Goal: Task Accomplishment & Management: Use online tool/utility

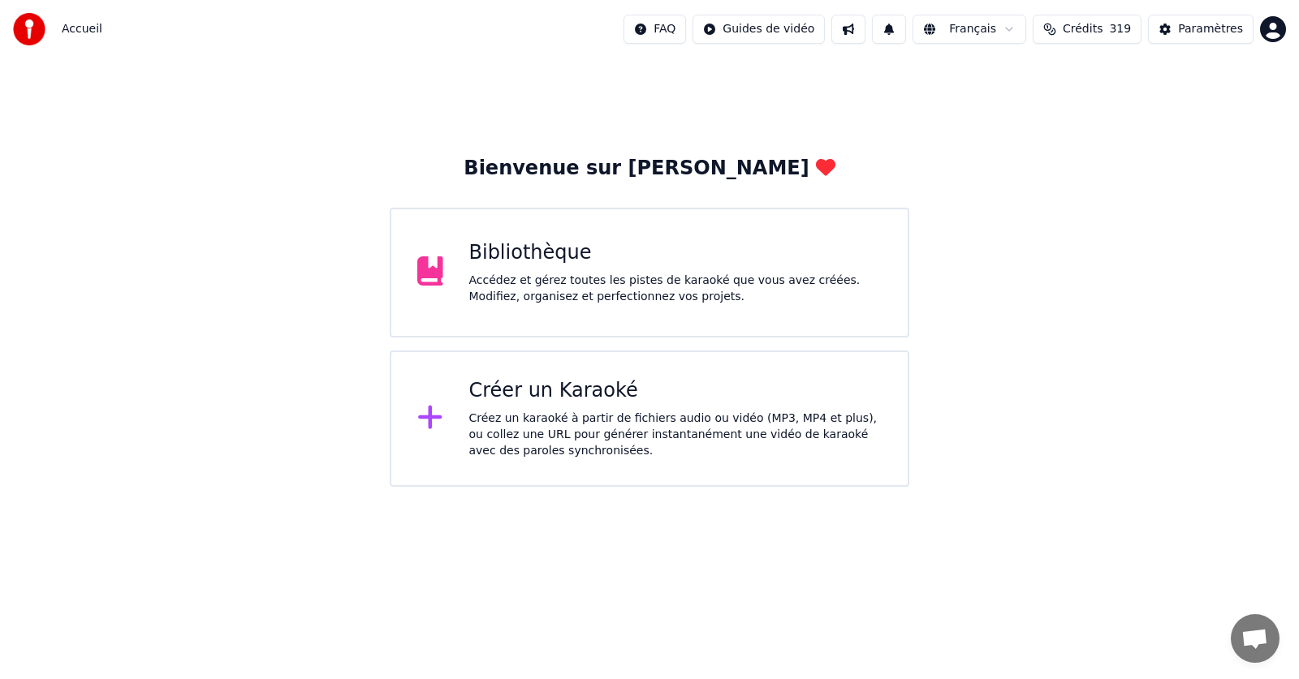
click at [619, 300] on div "Accédez et gérez toutes les pistes de karaoké que vous avez créées. Modifiez, o…" at bounding box center [675, 289] width 413 height 32
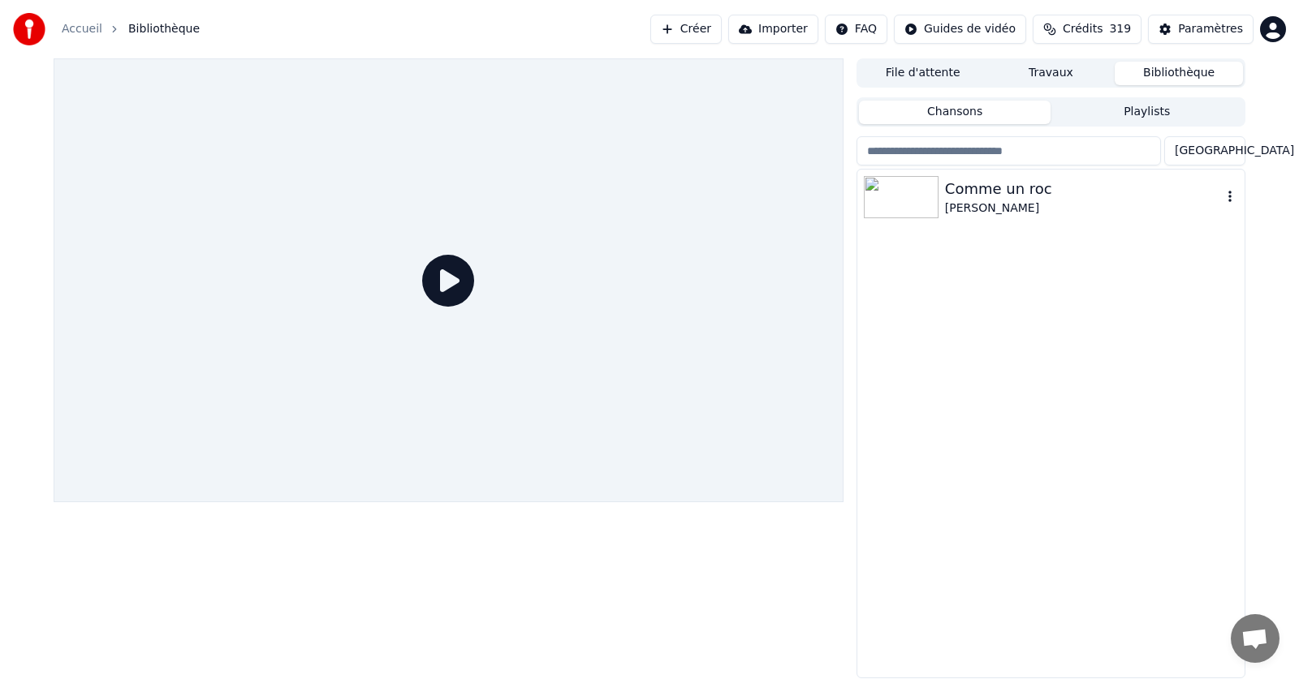
click at [1227, 196] on icon "button" at bounding box center [1230, 196] width 16 height 13
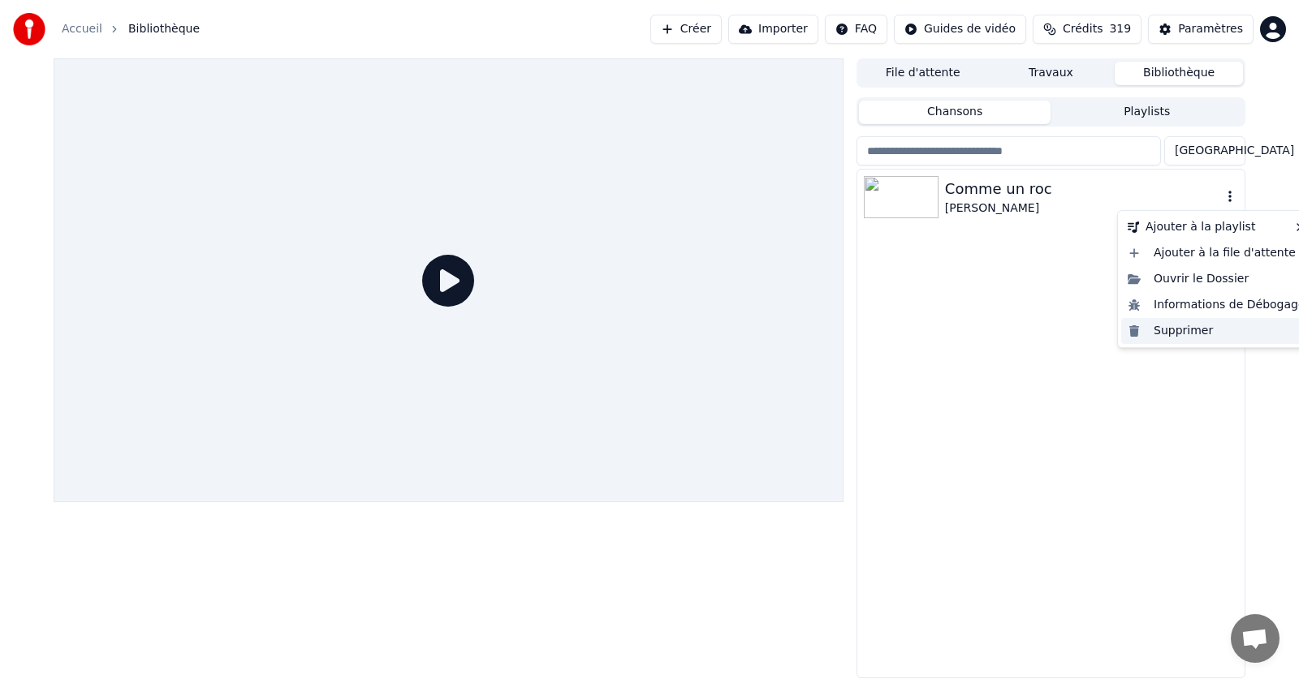
click at [1184, 331] on div "Supprimer" at bounding box center [1216, 331] width 191 height 26
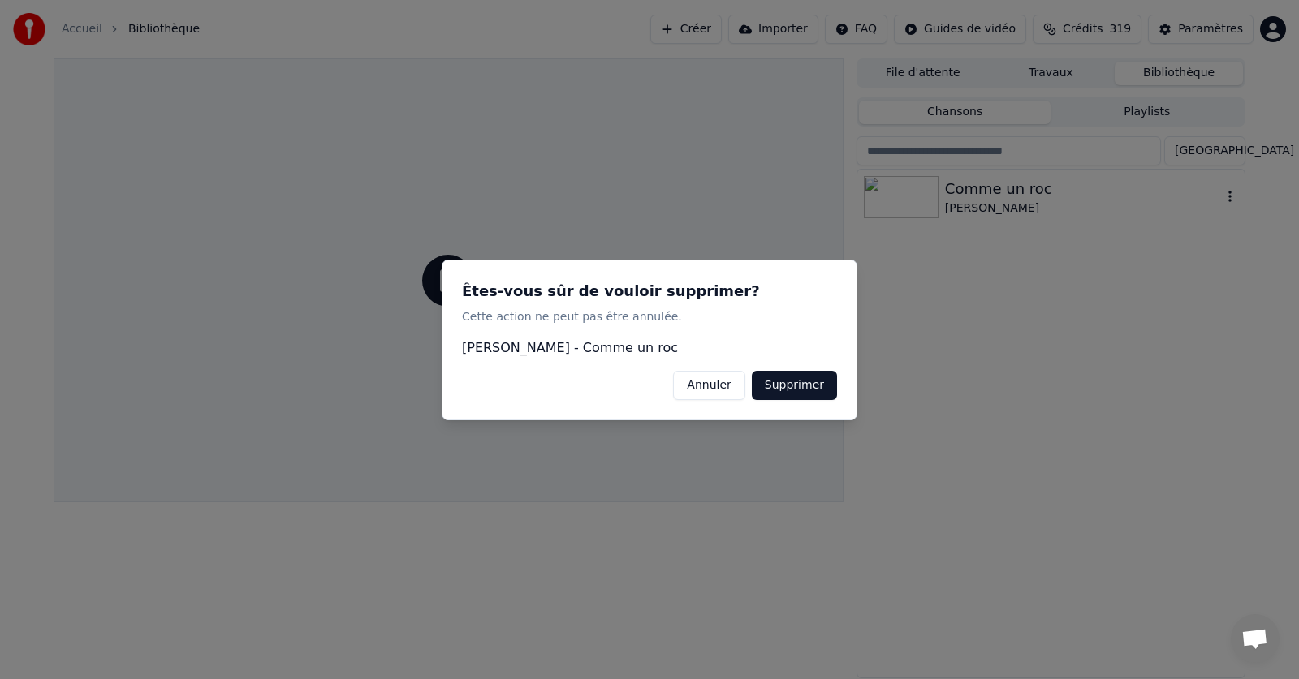
click at [791, 394] on button "Supprimer" at bounding box center [794, 384] width 85 height 29
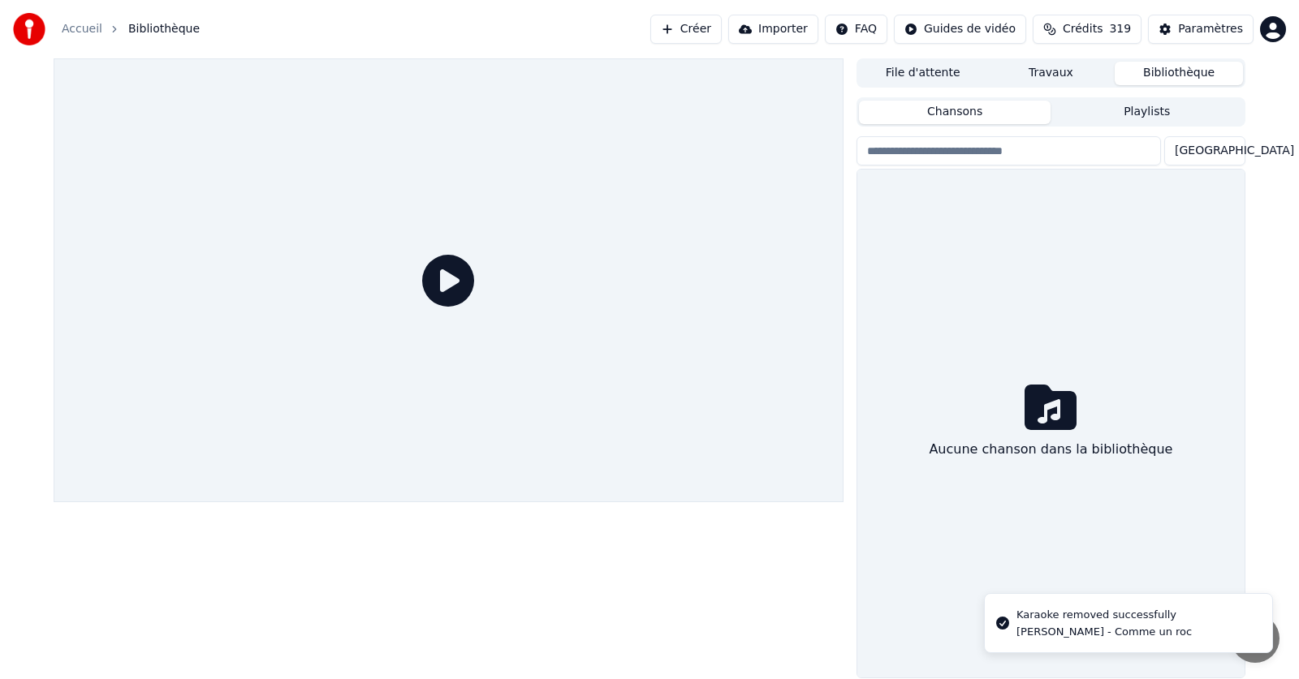
click at [76, 29] on link "Accueil" at bounding box center [82, 29] width 41 height 16
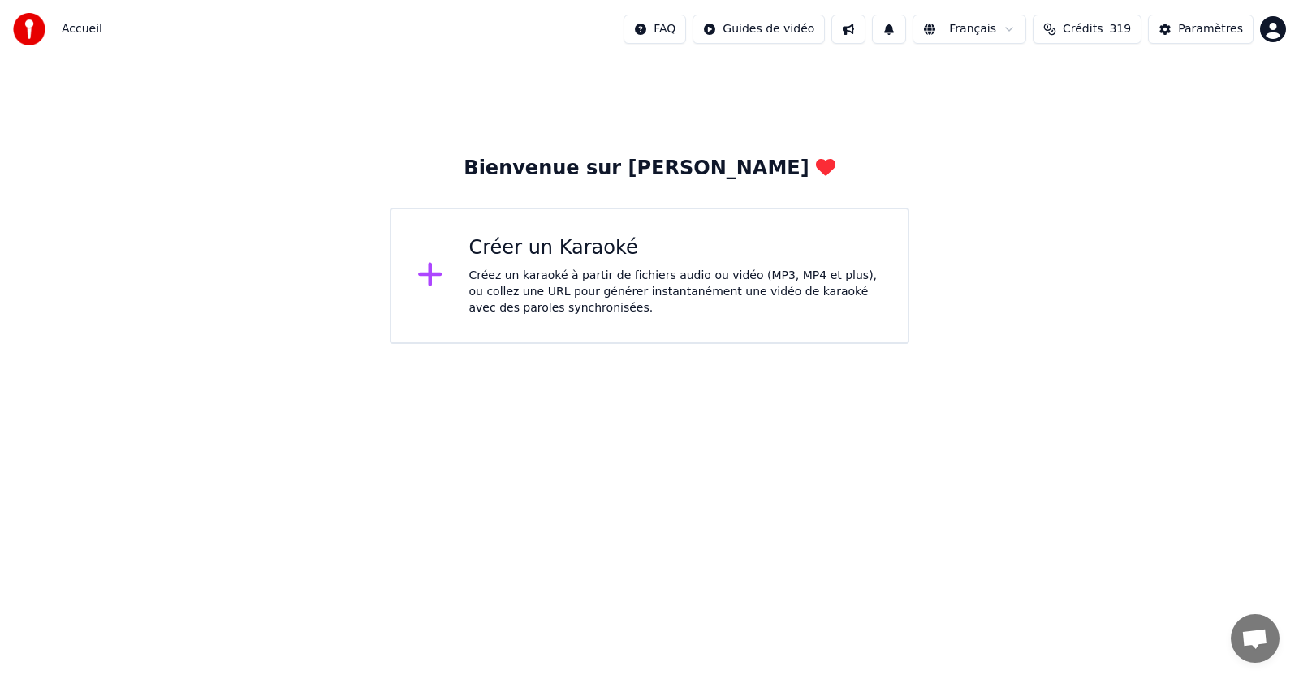
click at [507, 268] on div "Créez un karaoké à partir de fichiers audio ou vidéo (MP3, MP4 et plus), ou col…" at bounding box center [675, 292] width 413 height 49
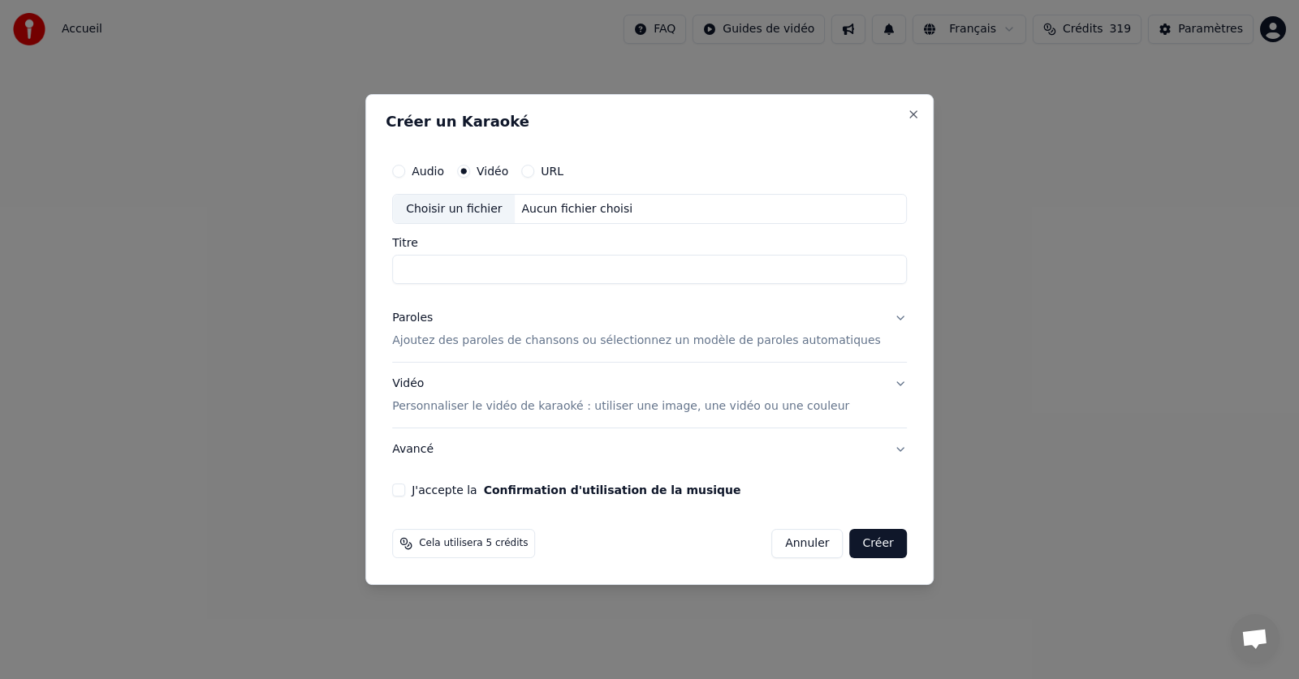
click at [534, 173] on button "URL" at bounding box center [527, 171] width 13 height 13
click at [581, 210] on input "text" at bounding box center [649, 209] width 515 height 32
click at [874, 209] on button "button" at bounding box center [890, 207] width 32 height 29
type input "**********"
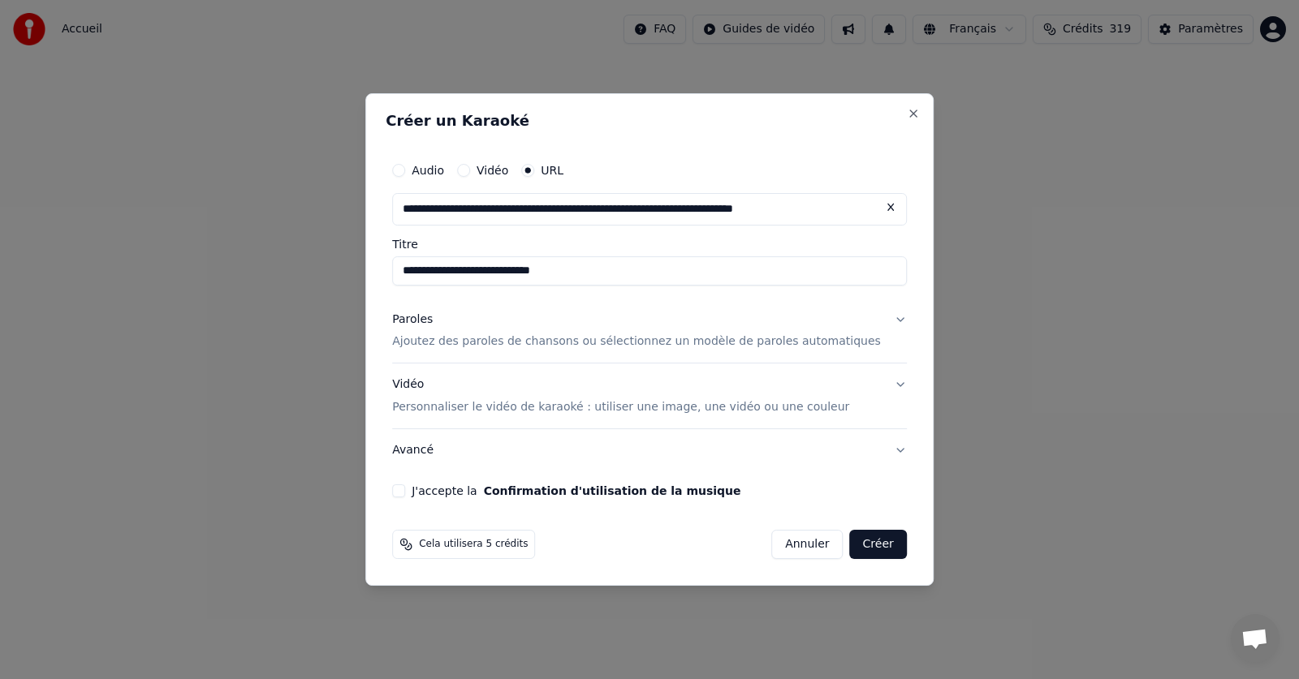
drag, startPoint x: 592, startPoint y: 271, endPoint x: 542, endPoint y: 271, distance: 49.5
click at [542, 271] on input "**********" at bounding box center [649, 271] width 515 height 29
type input "**********"
click at [526, 343] on p "Ajoutez des paroles de chansons ou sélectionnez un modèle de paroles automatiqu…" at bounding box center [636, 342] width 489 height 16
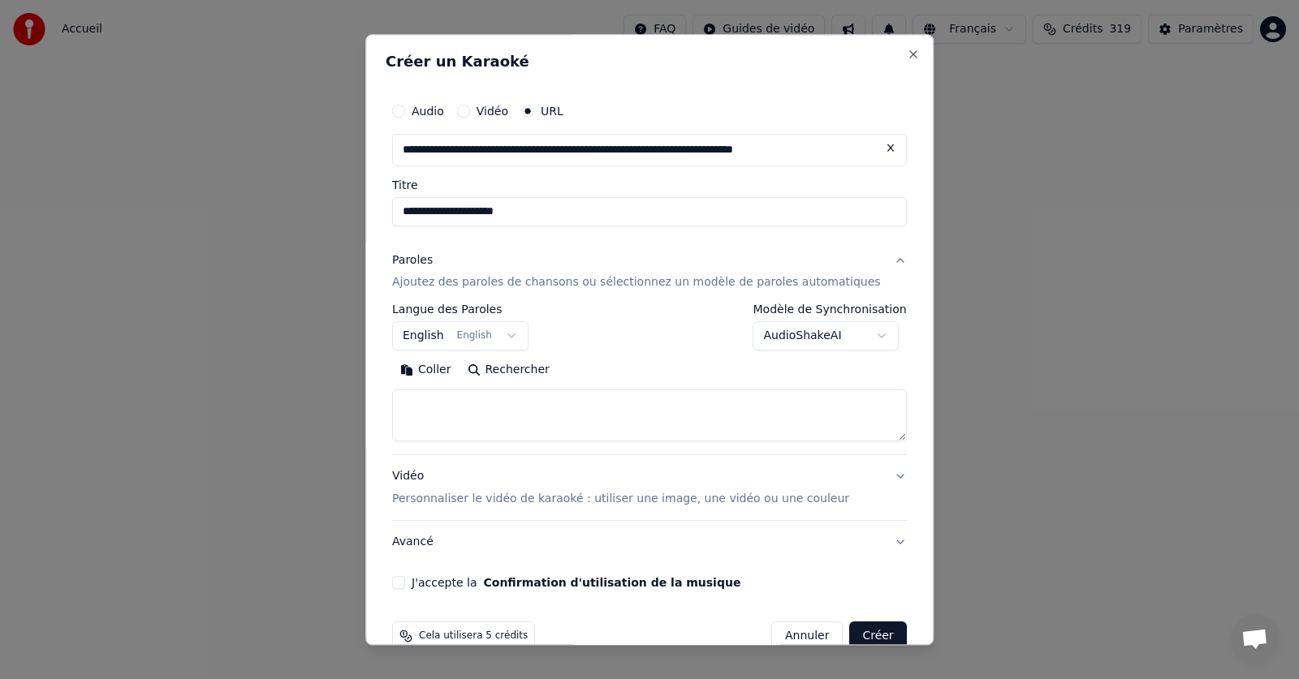
click at [515, 335] on button "English English" at bounding box center [460, 336] width 136 height 29
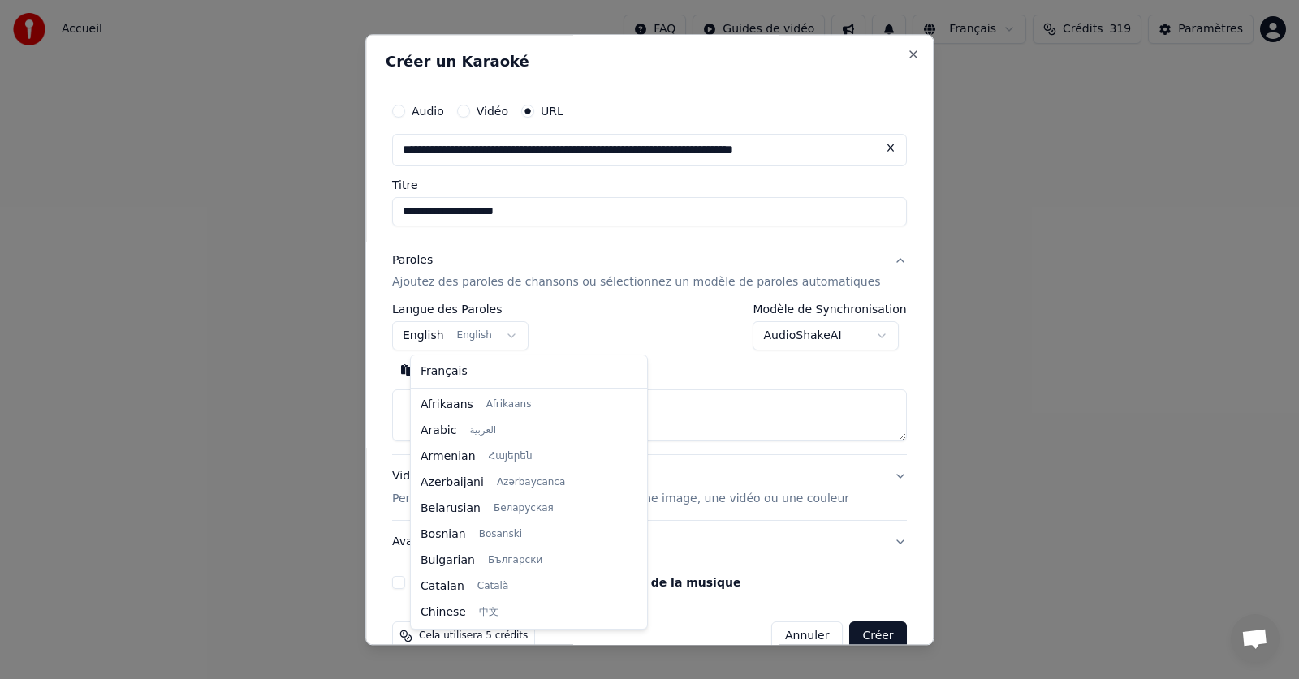
scroll to position [130, 0]
select select "**"
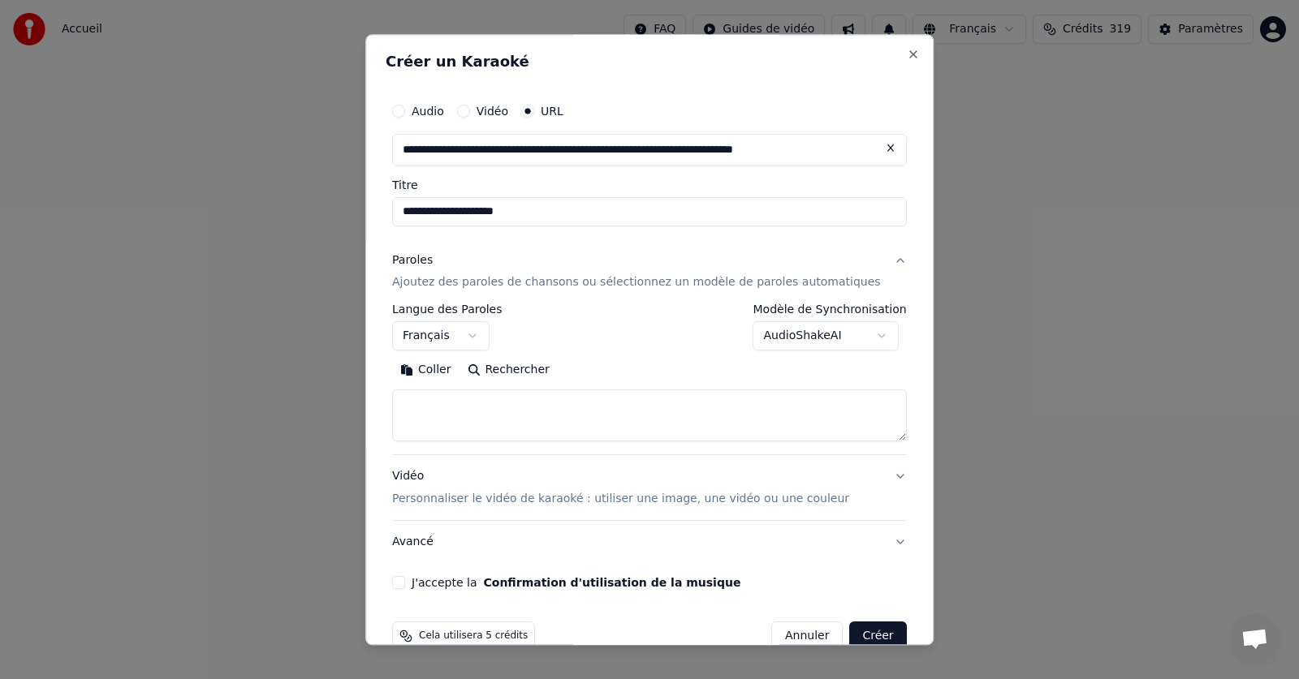
click at [448, 368] on button "Coller" at bounding box center [425, 371] width 67 height 26
click at [405, 579] on button "J'accepte la Confirmation d'utilisation de la musique" at bounding box center [398, 583] width 13 height 13
click at [850, 632] on button "Créer" at bounding box center [878, 637] width 57 height 29
type textarea "**********"
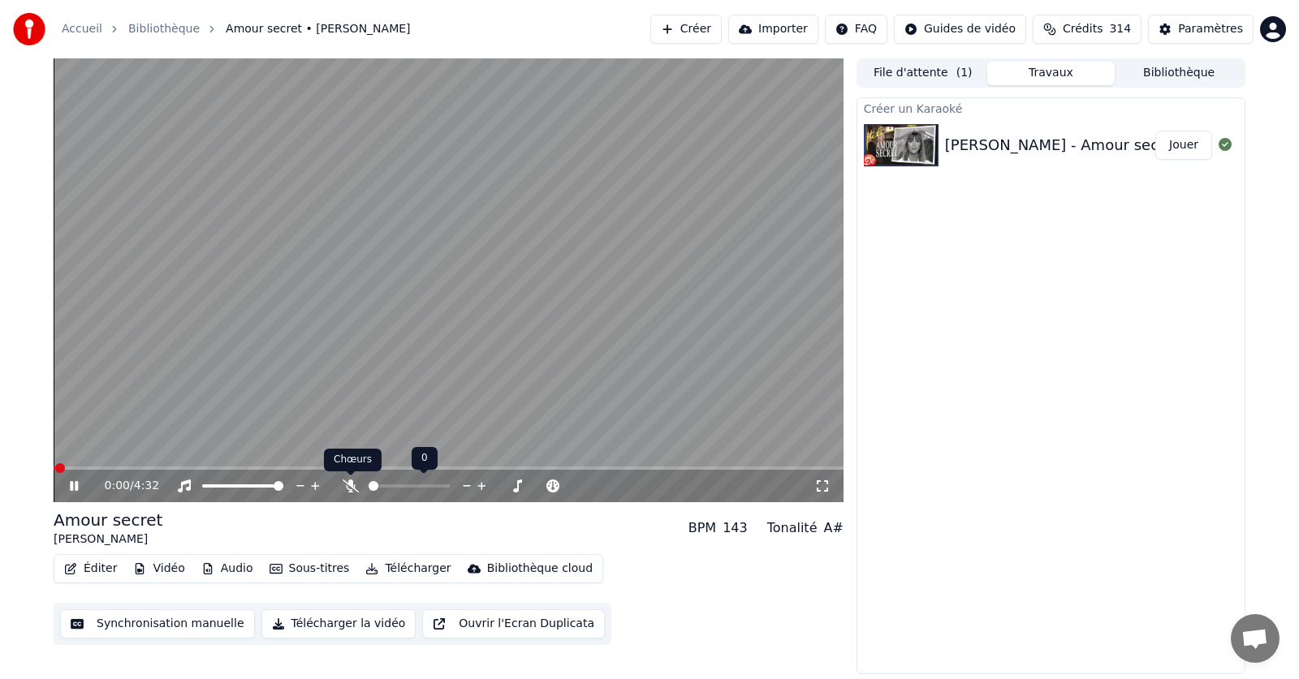
click at [347, 485] on icon at bounding box center [351, 486] width 16 height 13
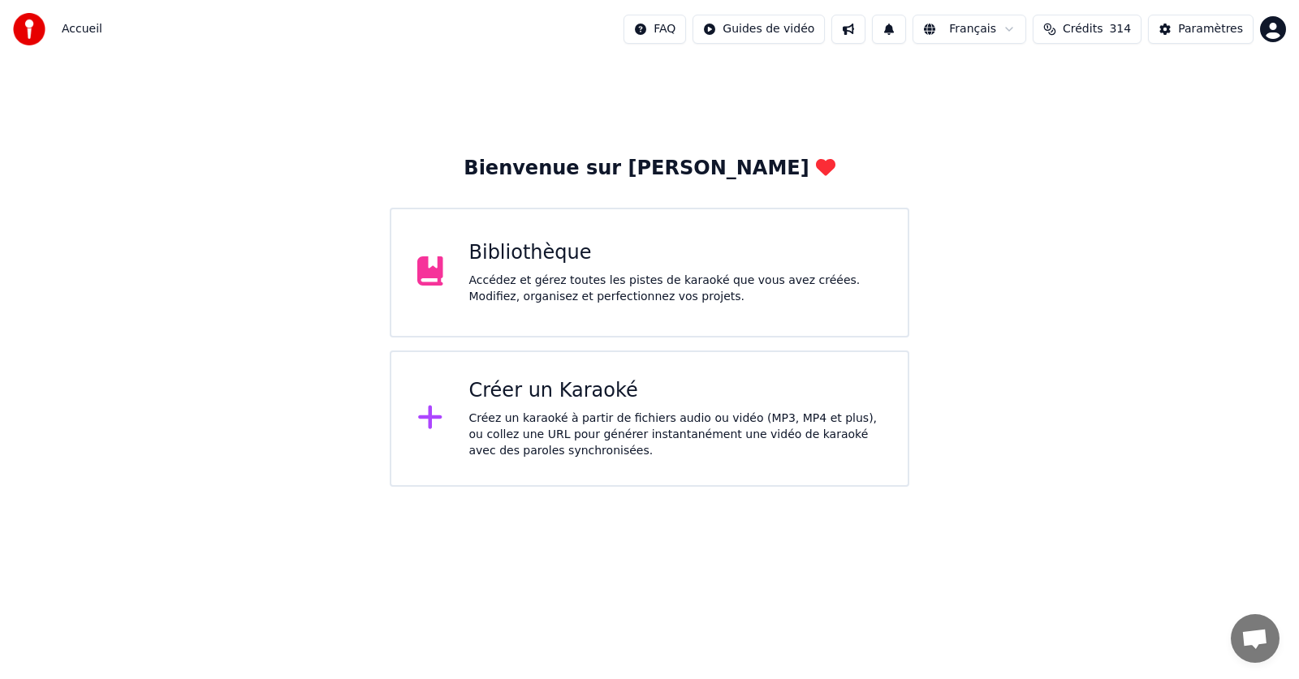
click at [720, 263] on div "Bibliothèque" at bounding box center [675, 253] width 413 height 26
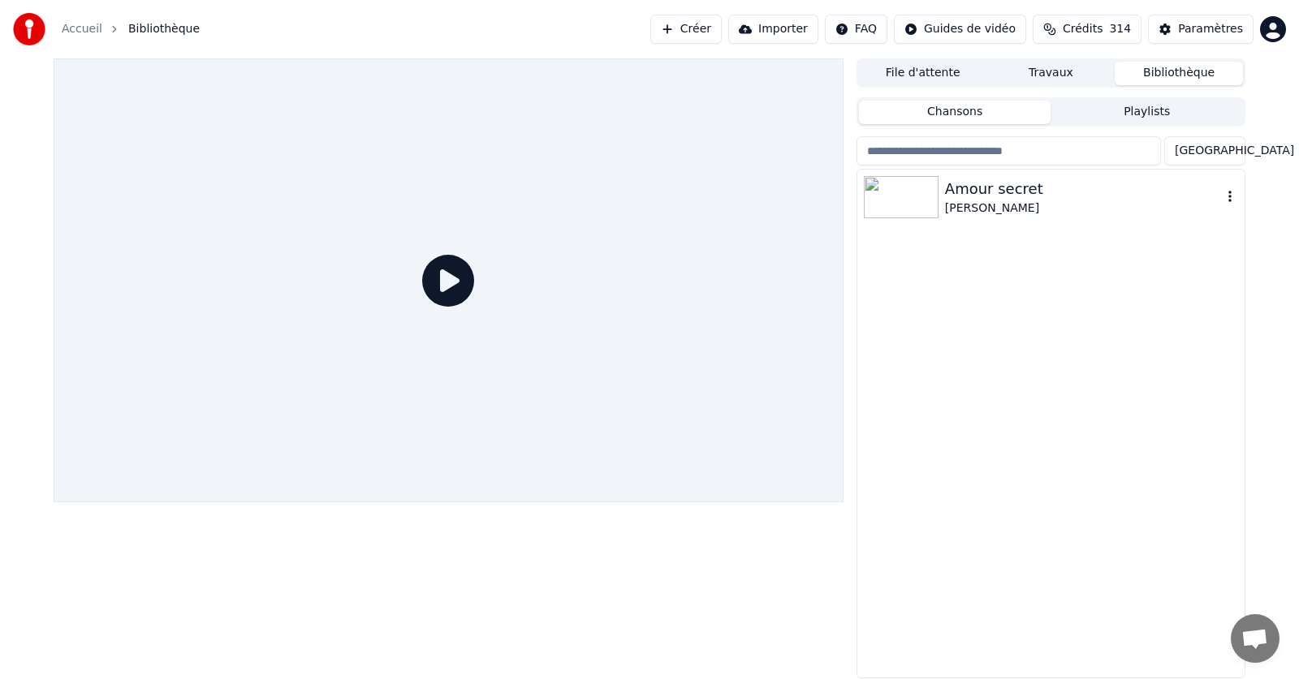
click at [1232, 195] on icon "button" at bounding box center [1230, 196] width 16 height 13
click at [1229, 196] on icon "button" at bounding box center [1230, 196] width 16 height 13
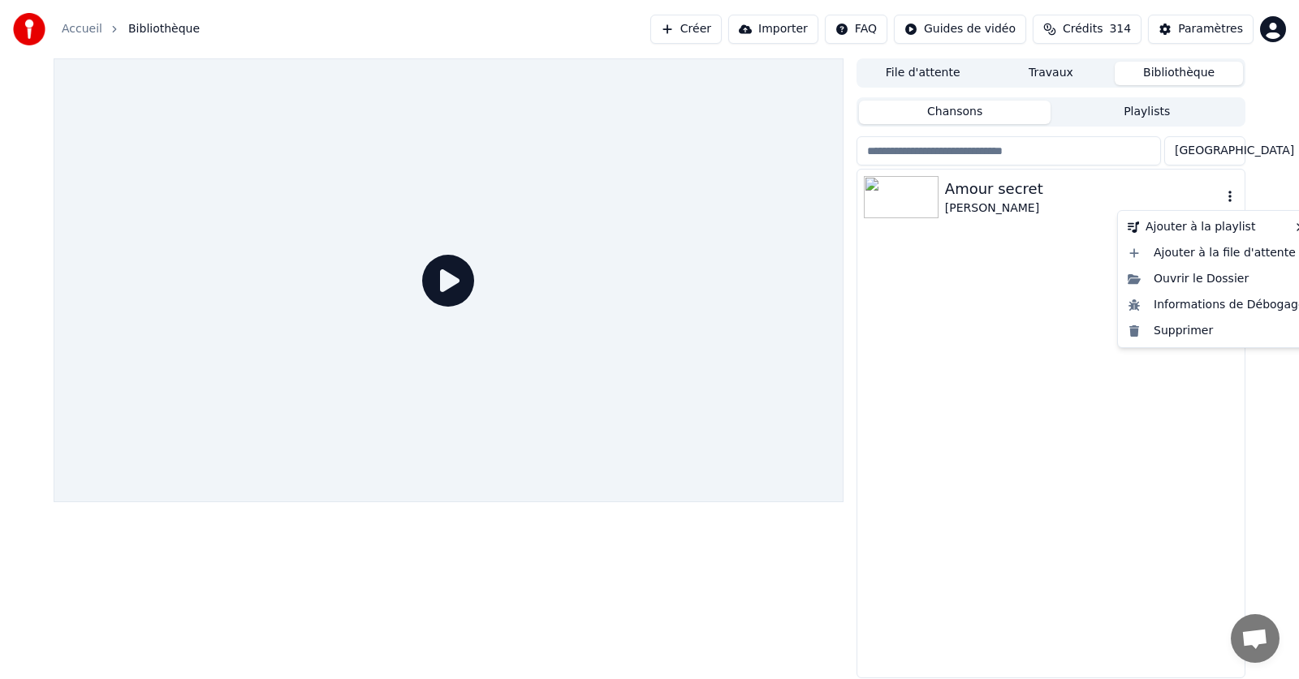
click at [1227, 196] on icon "button" at bounding box center [1230, 196] width 16 height 13
click at [1179, 328] on div "Supprimer" at bounding box center [1216, 331] width 191 height 26
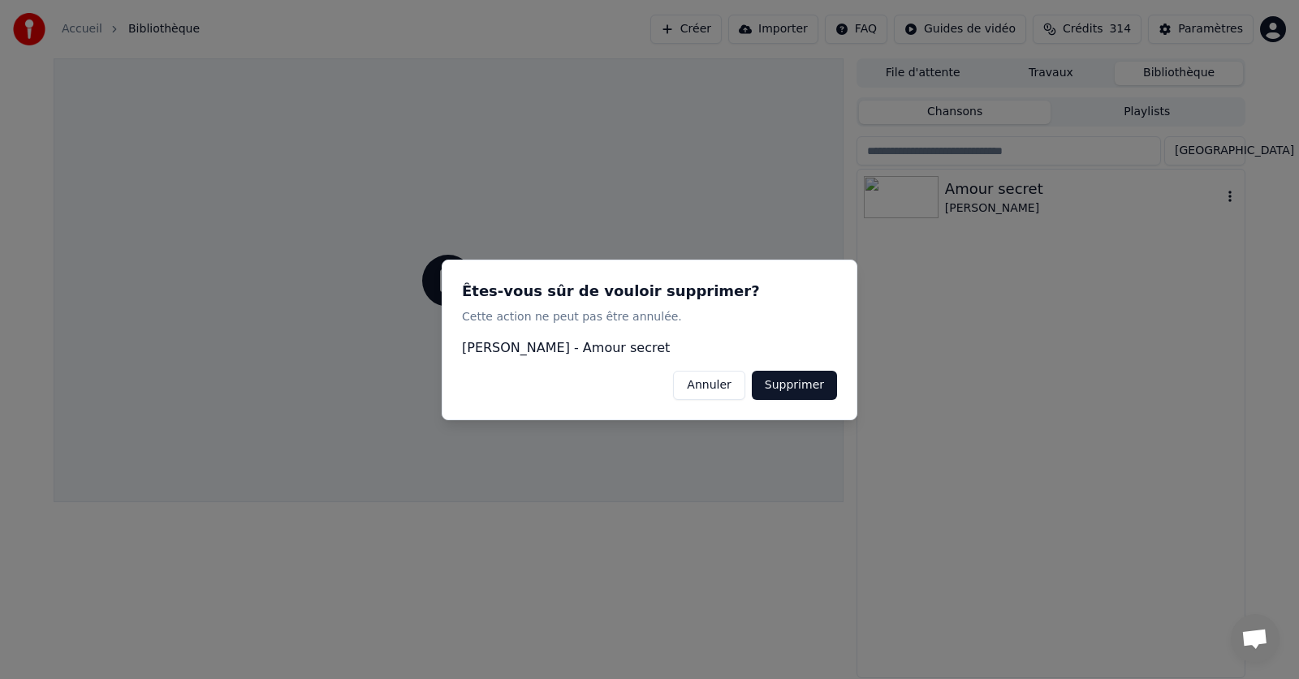
click at [800, 381] on button "Supprimer" at bounding box center [794, 384] width 85 height 29
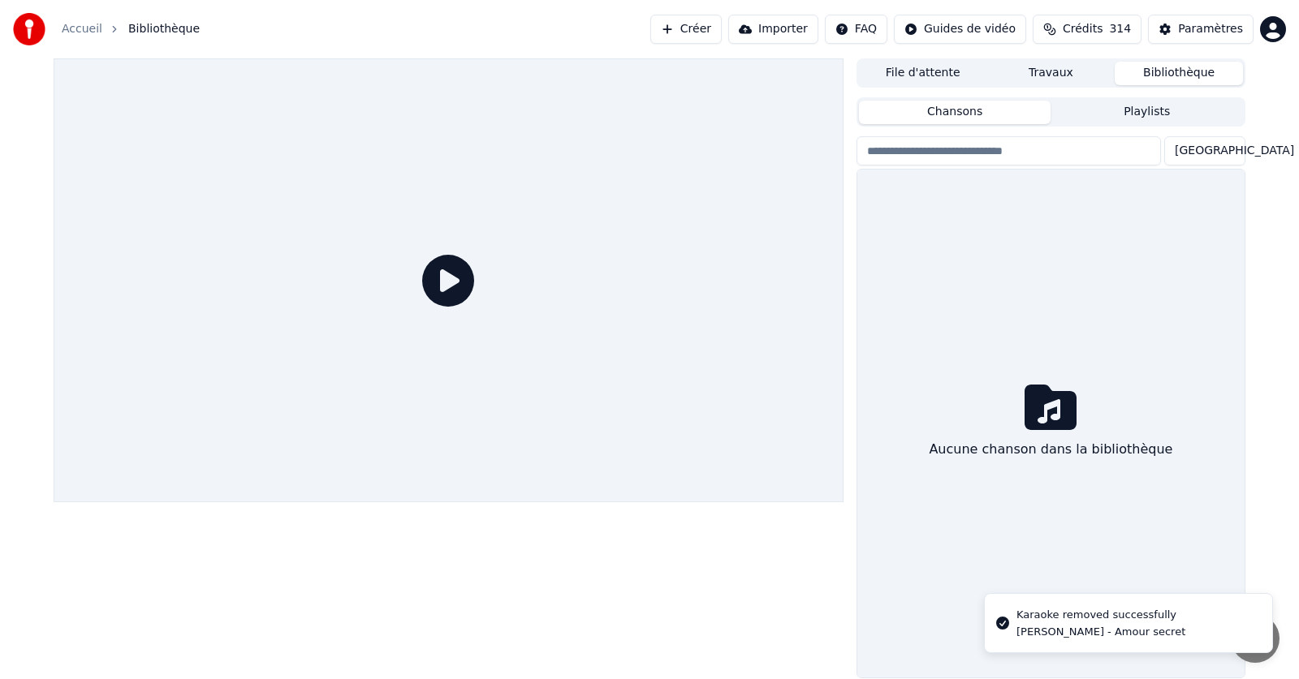
click at [79, 29] on link "Accueil" at bounding box center [82, 29] width 41 height 16
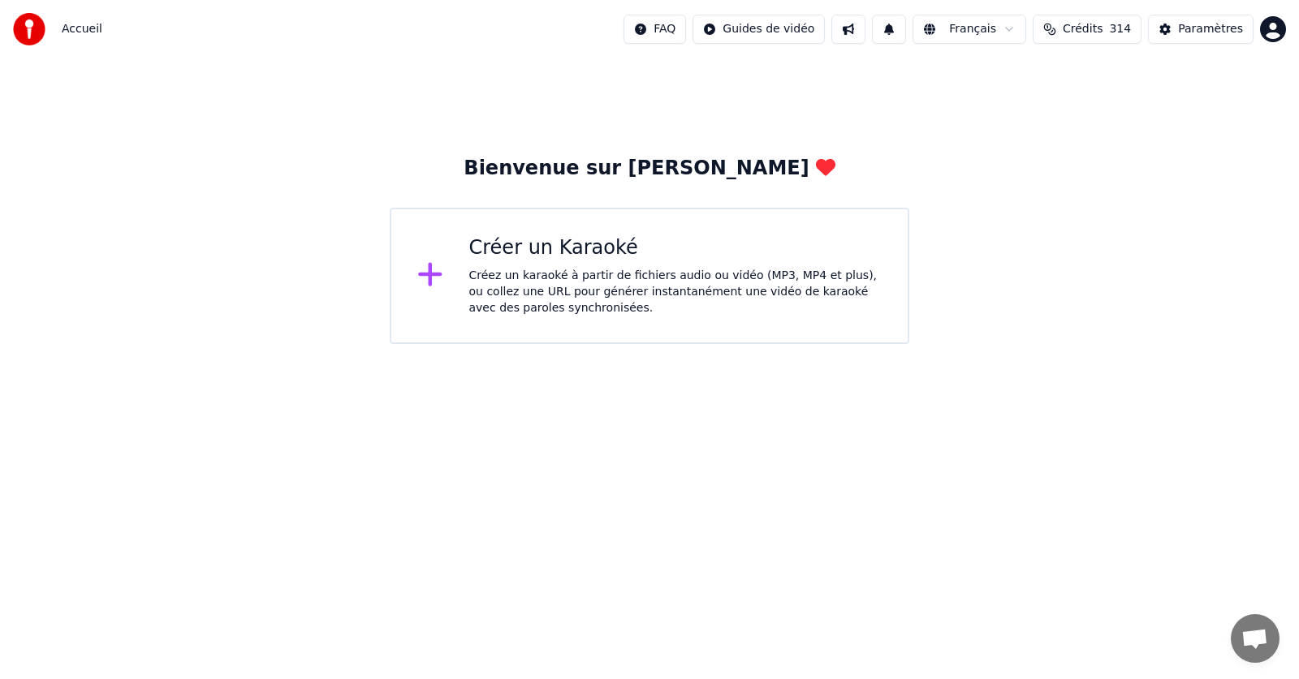
click at [554, 264] on div "Créer un Karaoké Créez un karaoké à partir de fichiers audio ou vidéo (MP3, MP4…" at bounding box center [675, 275] width 413 height 81
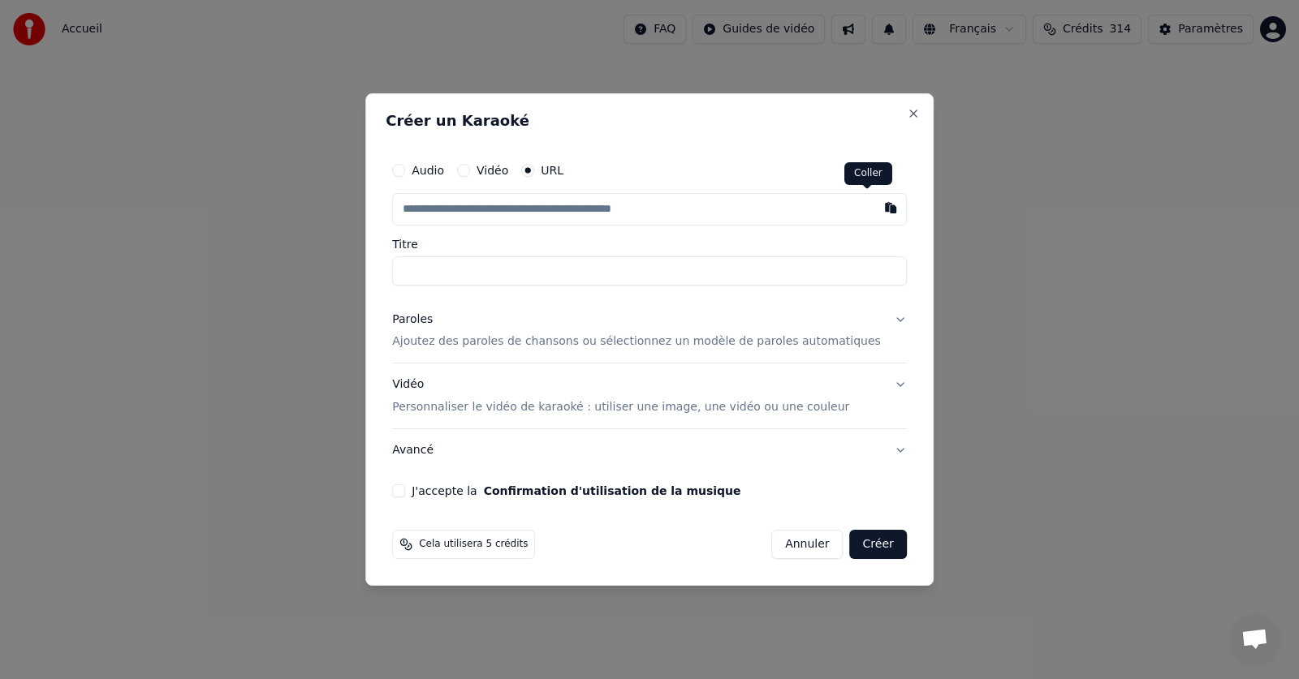
click at [874, 207] on button "button" at bounding box center [890, 207] width 32 height 29
type input "**********"
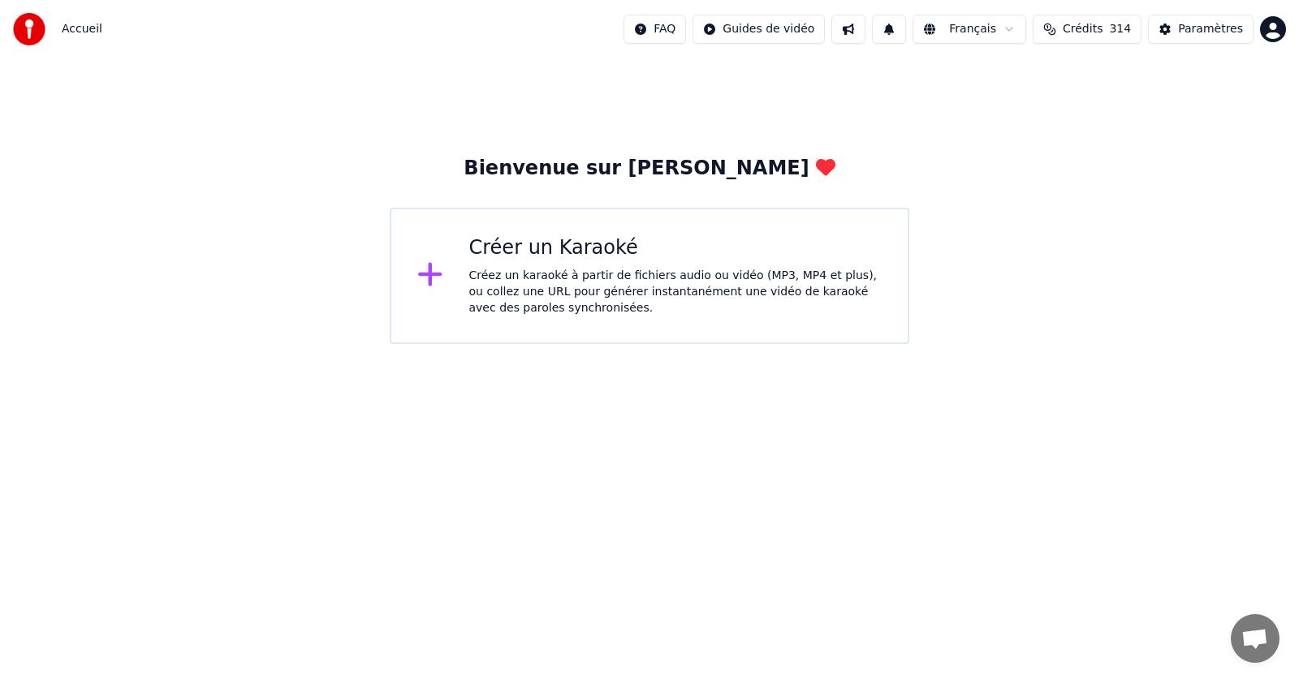
click at [619, 284] on div "Créez un karaoké à partir de fichiers audio ou vidéo (MP3, MP4 et plus), ou col…" at bounding box center [675, 292] width 413 height 49
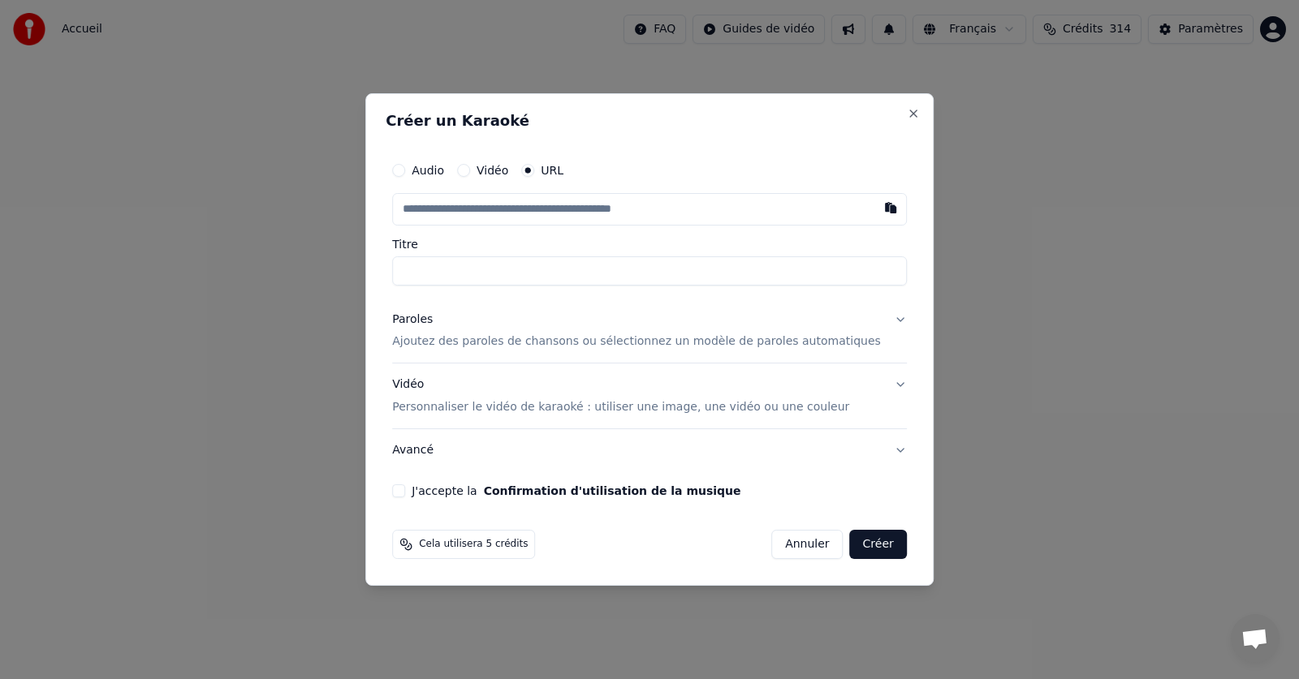
click at [470, 172] on button "Vidéo" at bounding box center [463, 170] width 13 height 13
click at [472, 206] on div "Choisir un fichier" at bounding box center [454, 209] width 122 height 29
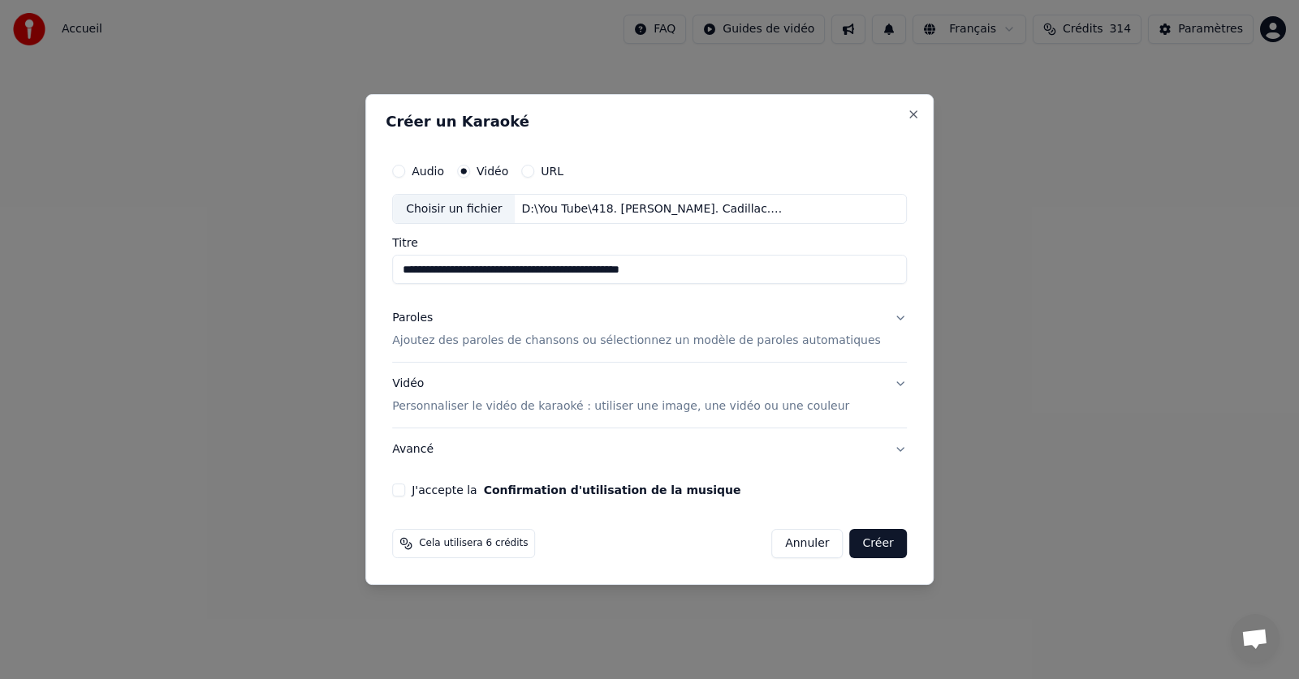
drag, startPoint x: 702, startPoint y: 269, endPoint x: 561, endPoint y: 273, distance: 141.3
click at [561, 273] on input "**********" at bounding box center [649, 270] width 515 height 29
type input "**********"
click at [551, 344] on p "Ajoutez des paroles de chansons ou sélectionnez un modèle de paroles automatiqu…" at bounding box center [636, 342] width 489 height 16
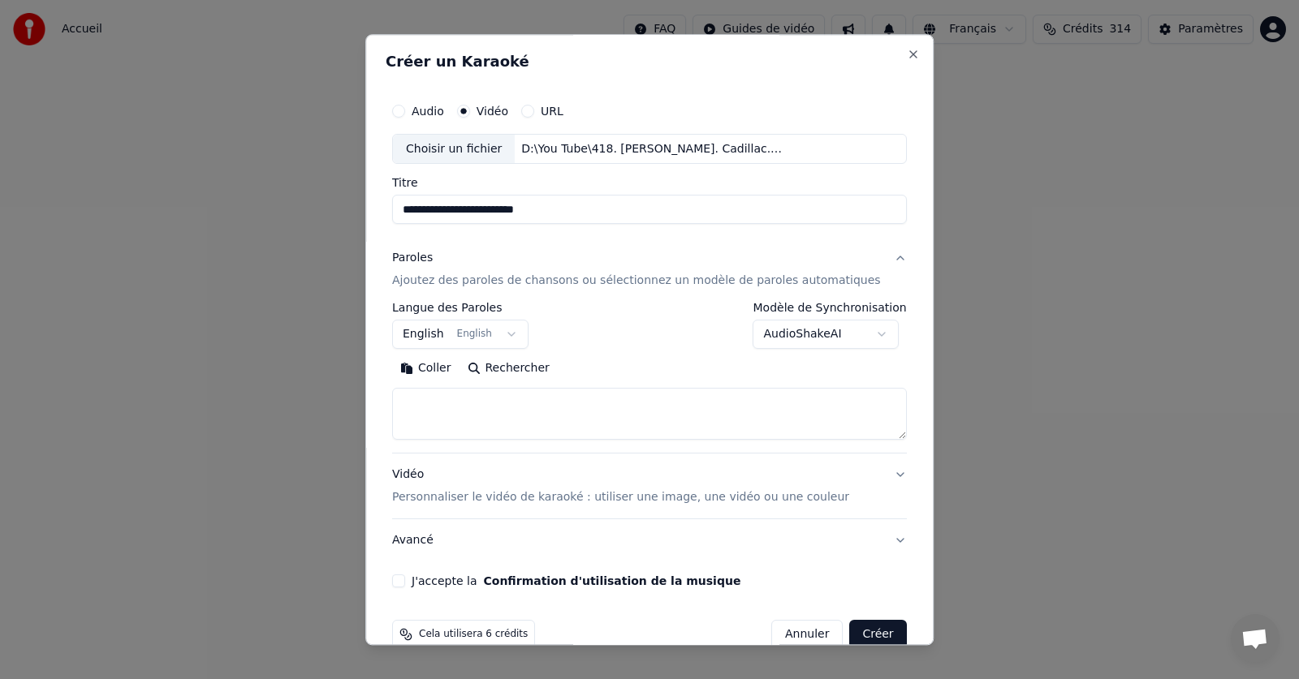
click at [518, 334] on button "English English" at bounding box center [460, 335] width 136 height 29
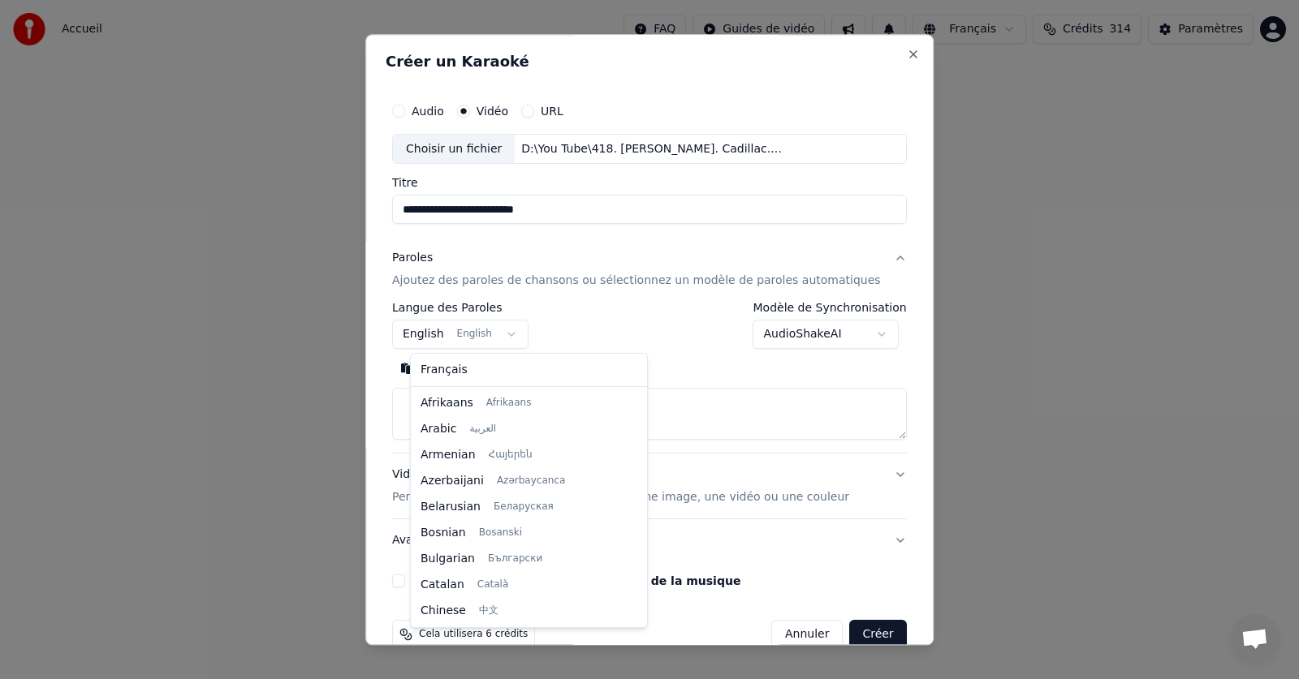
scroll to position [130, 0]
select select "**"
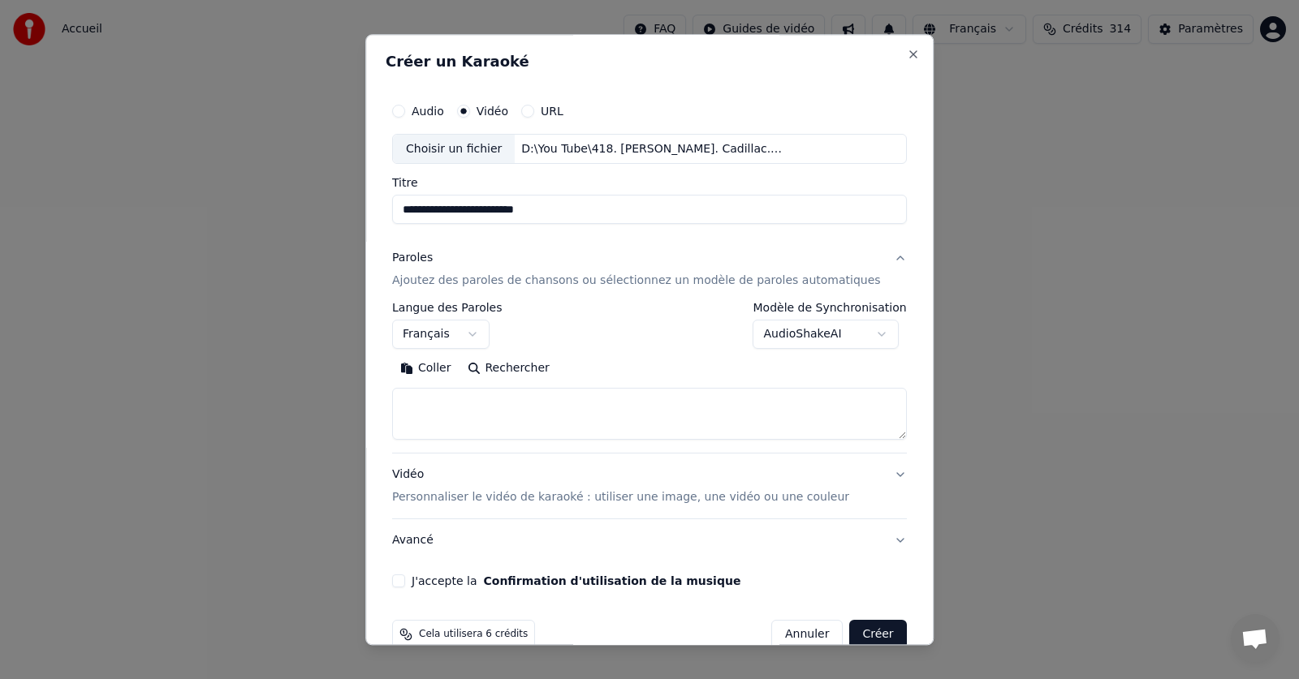
click at [454, 370] on button "Coller" at bounding box center [425, 369] width 67 height 26
click at [405, 580] on button "J'accepte la Confirmation d'utilisation de la musique" at bounding box center [398, 582] width 13 height 13
click at [850, 632] on button "Créer" at bounding box center [878, 635] width 57 height 29
type textarea "**********"
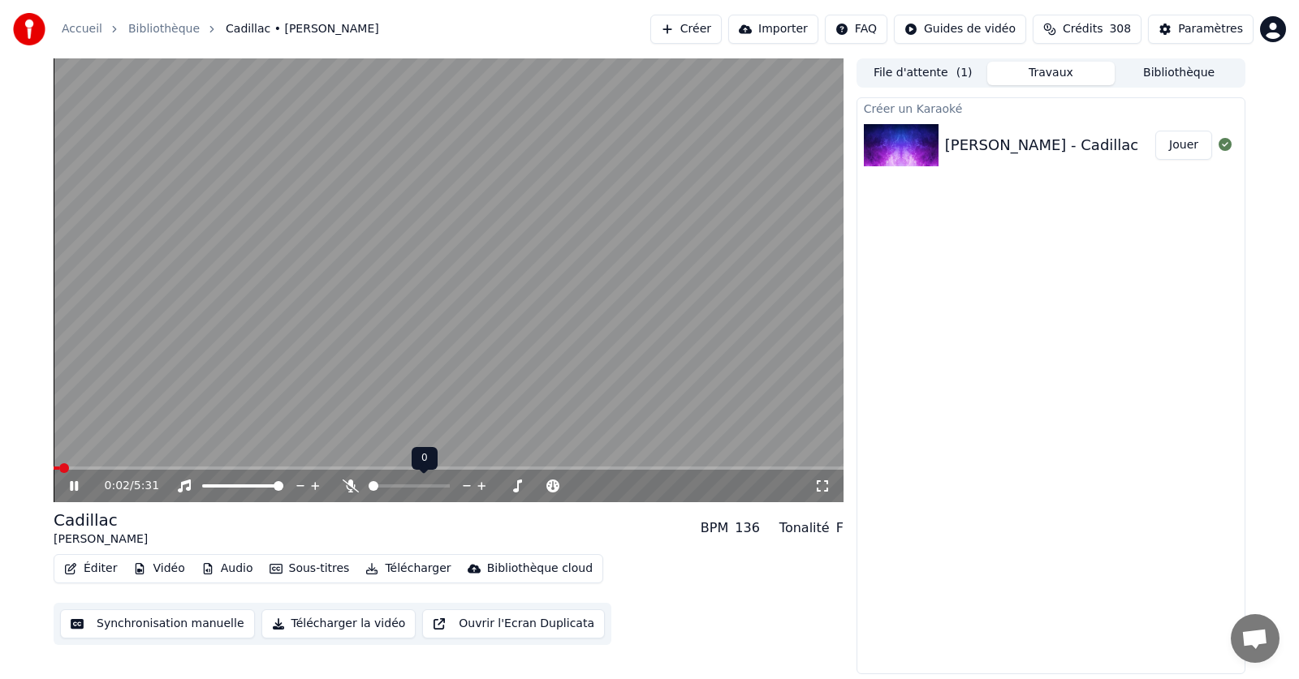
click at [343, 487] on icon at bounding box center [351, 486] width 16 height 13
click at [75, 483] on icon at bounding box center [86, 486] width 38 height 13
click at [91, 569] on button "Éditer" at bounding box center [91, 569] width 66 height 23
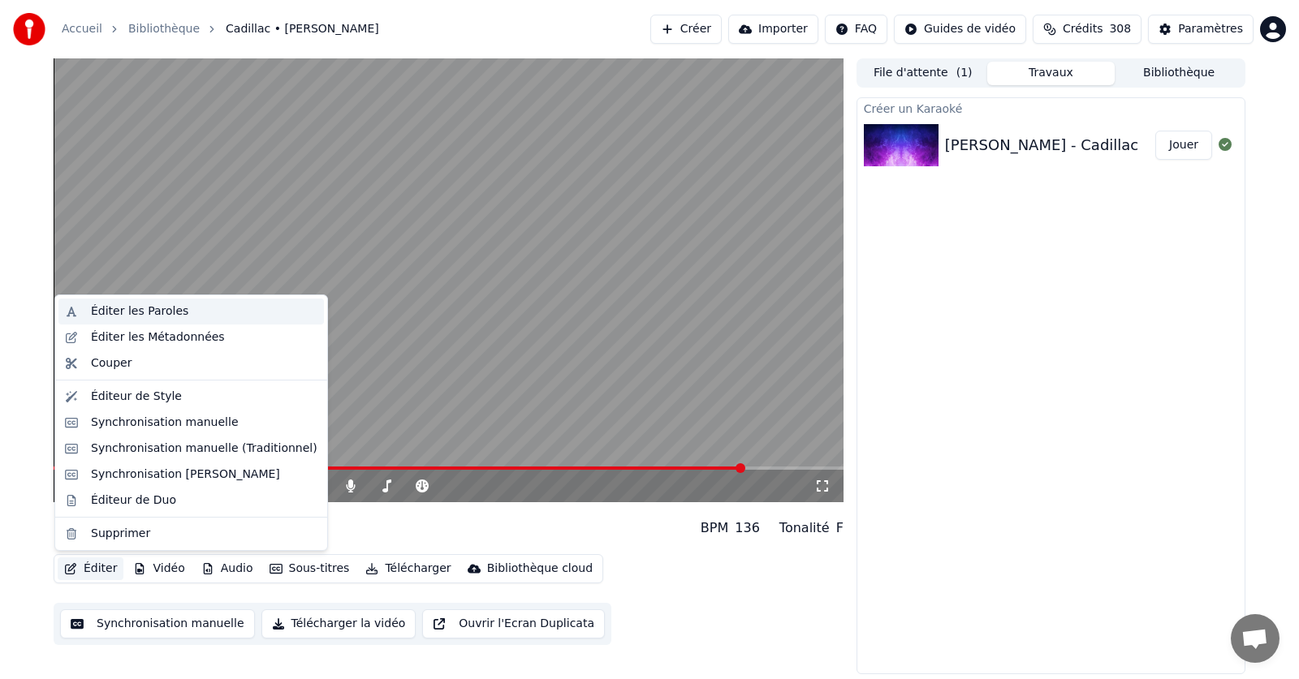
click at [149, 316] on div "Éditer les Paroles" at bounding box center [139, 312] width 97 height 16
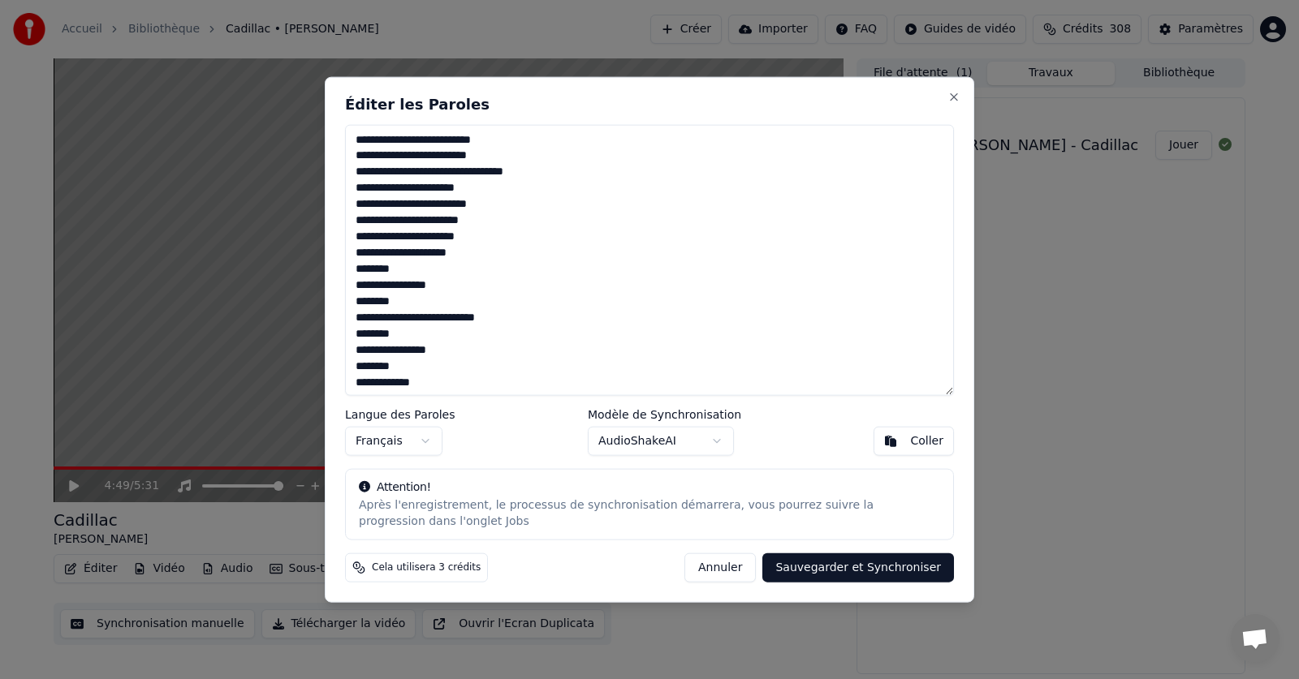
click at [921, 121] on div "Éditer les Paroles Langue des Paroles Français Modèle de Synchronisation AudioS…" at bounding box center [649, 339] width 649 height 527
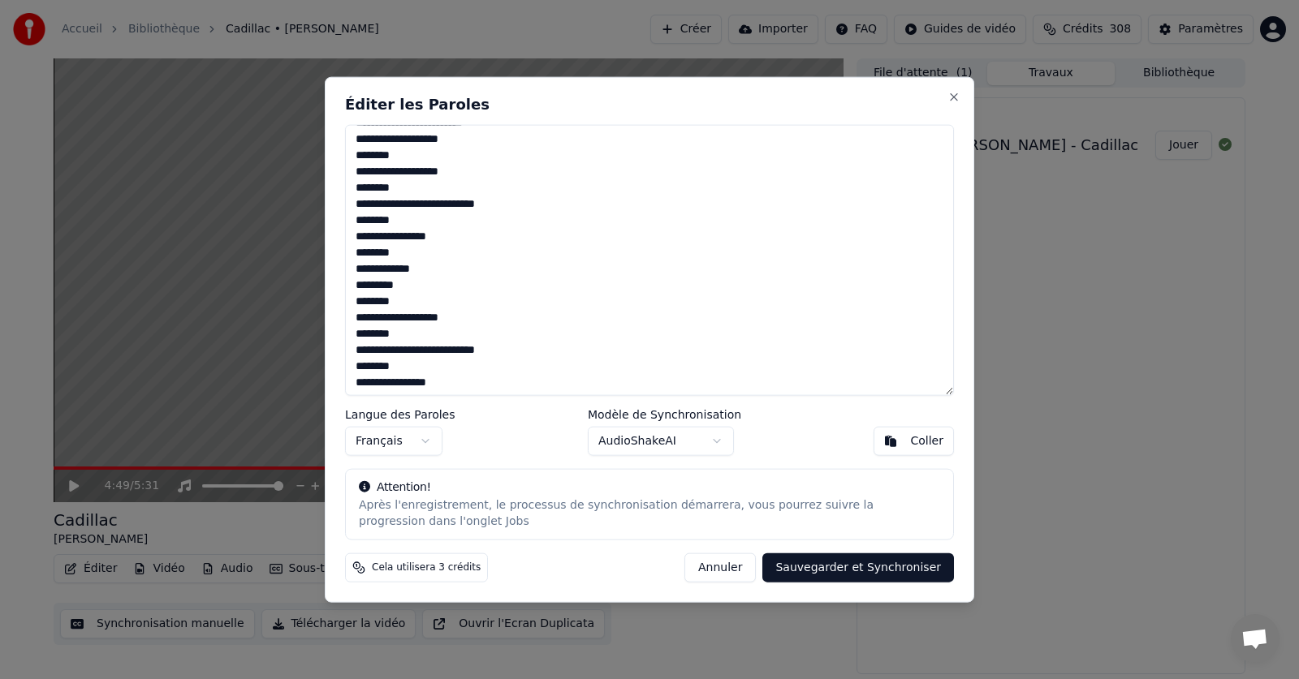
scroll to position [586, 0]
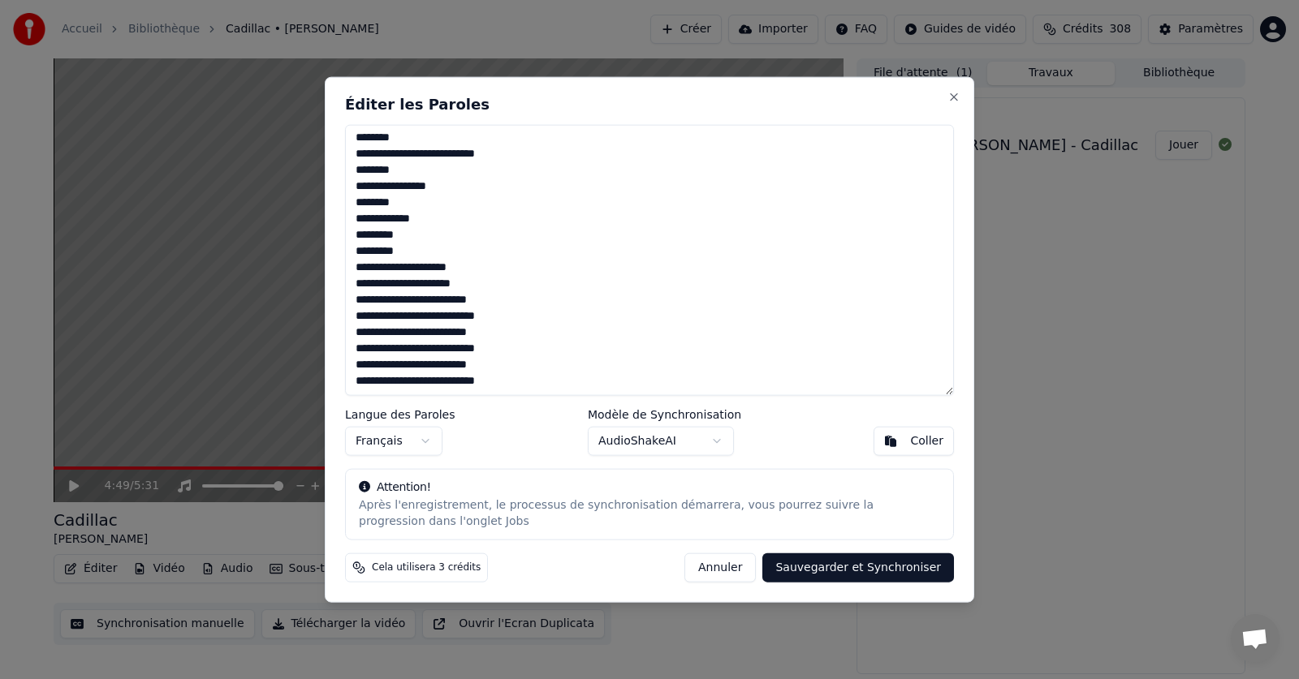
drag, startPoint x: 354, startPoint y: 141, endPoint x: 547, endPoint y: 405, distance: 327.0
click at [547, 405] on div "Éditer les Paroles Langue des Paroles Français Modèle de Synchronisation AudioS…" at bounding box center [649, 339] width 649 height 527
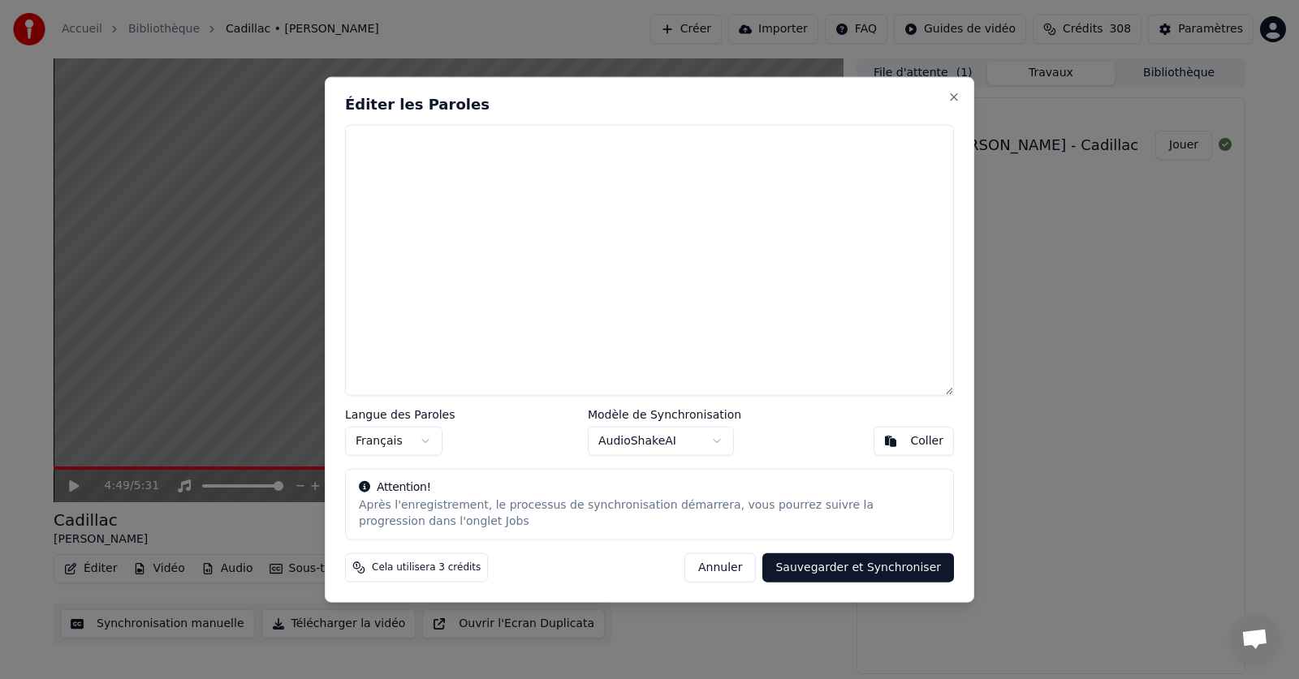
scroll to position [0, 0]
click at [897, 442] on button "Coller" at bounding box center [913, 441] width 80 height 29
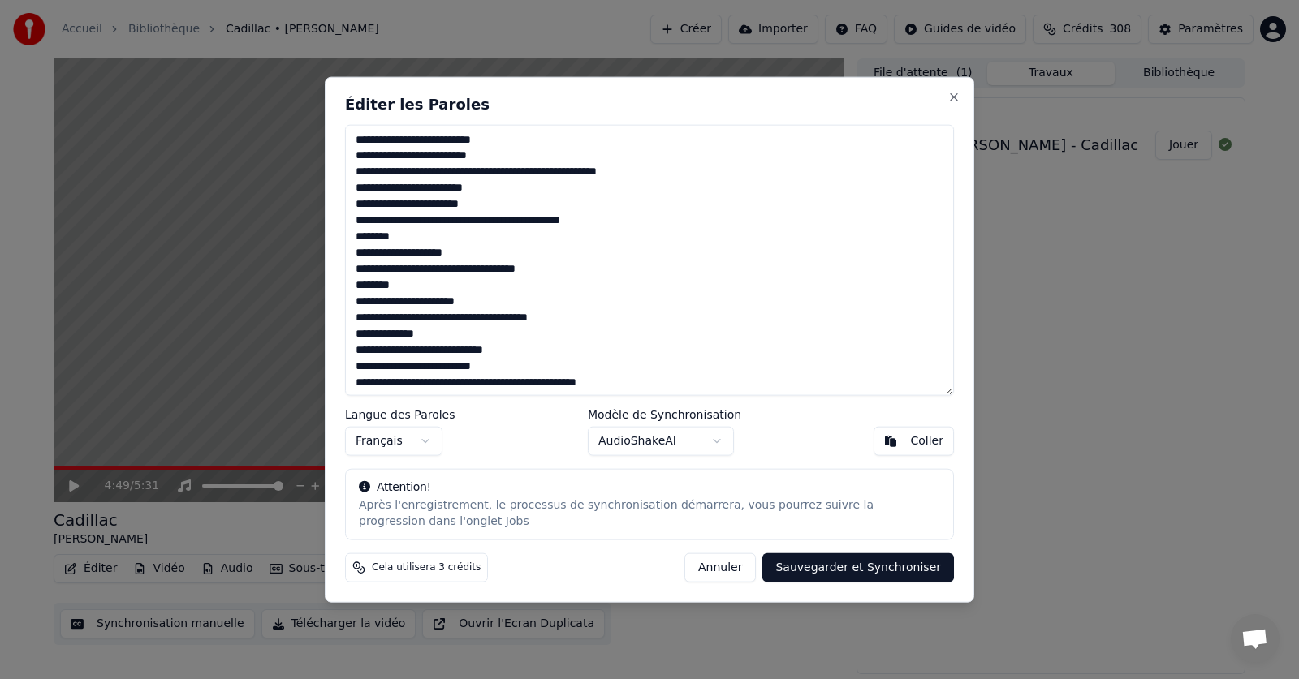
click at [836, 571] on button "Sauvegarder et Synchroniser" at bounding box center [858, 568] width 192 height 29
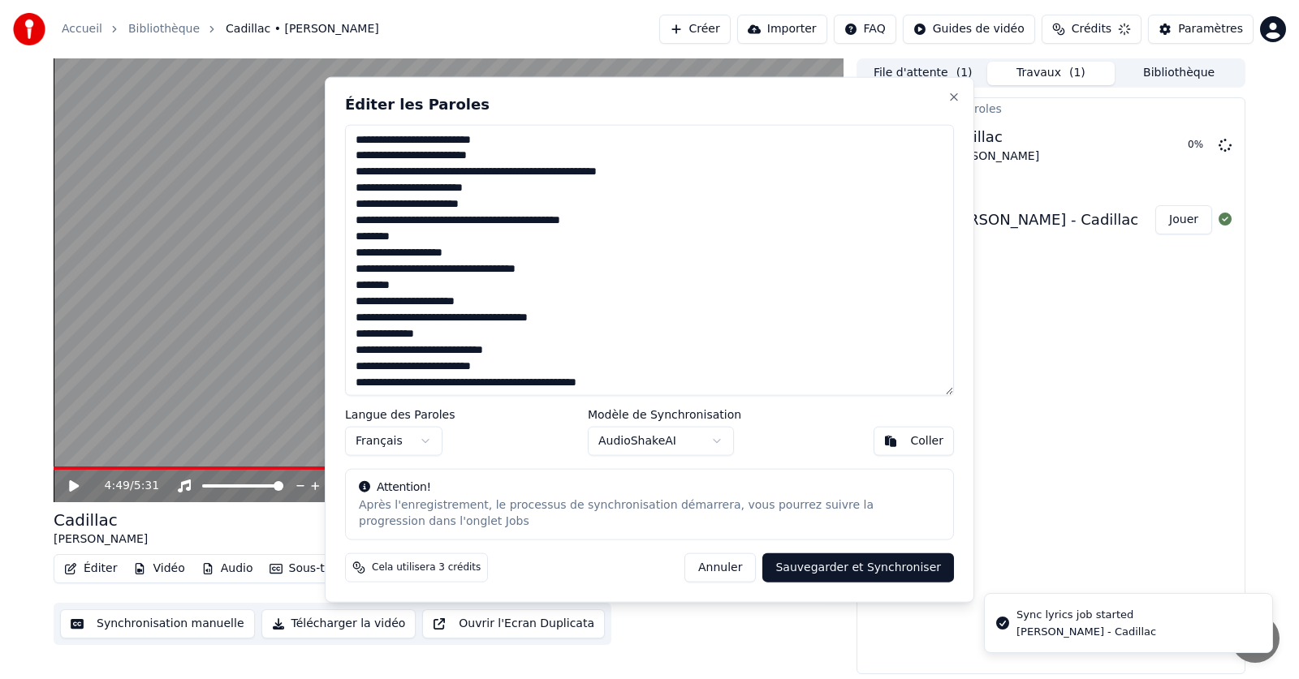
type textarea "**********"
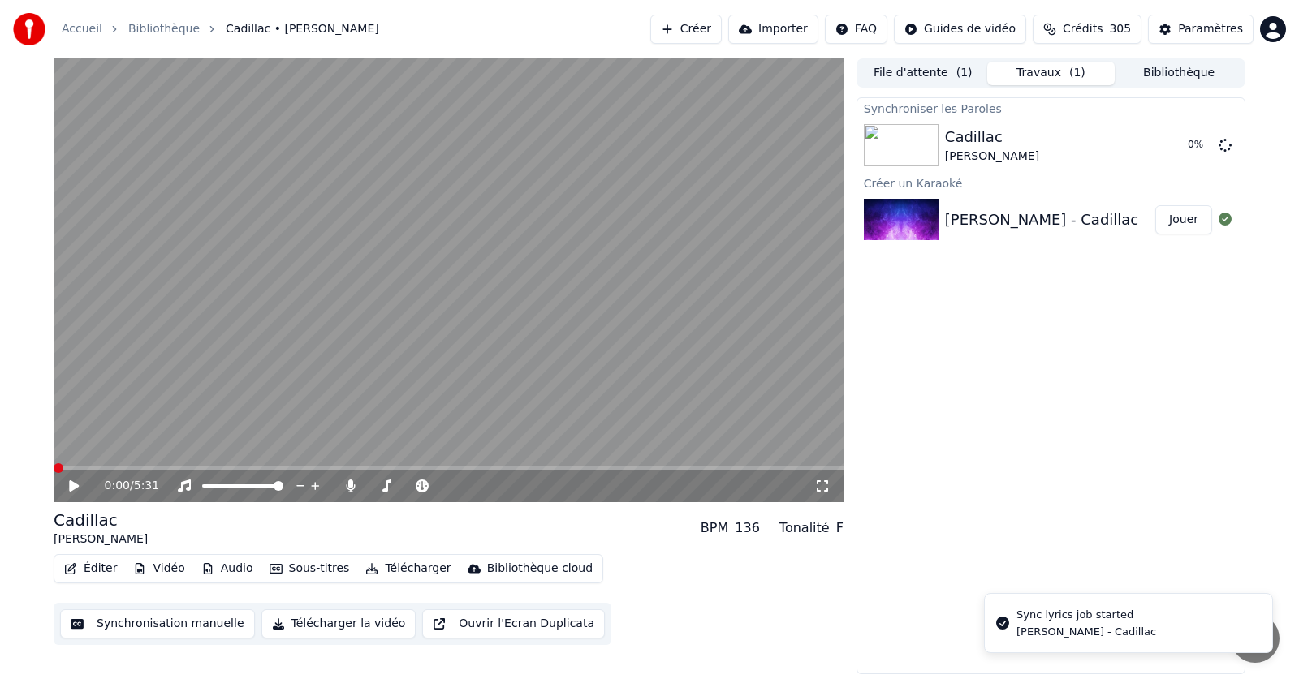
click at [54, 468] on span at bounding box center [59, 468] width 10 height 10
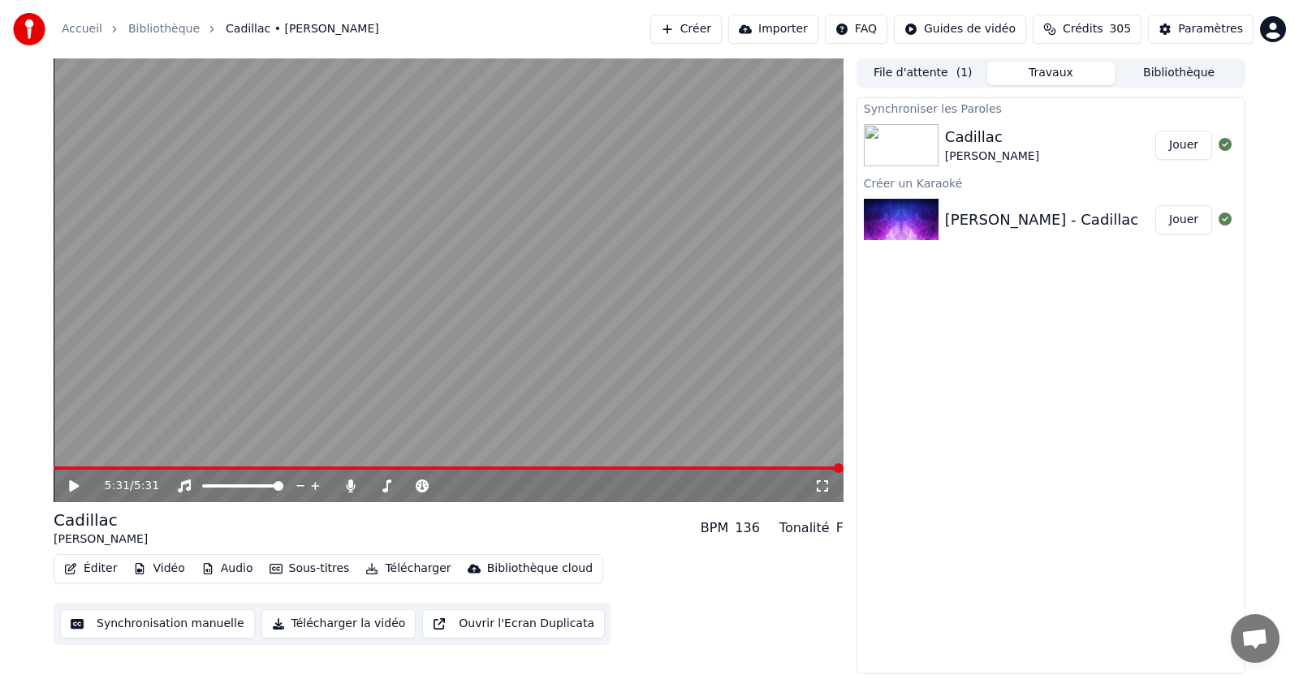
click at [95, 569] on button "Éditer" at bounding box center [91, 569] width 66 height 23
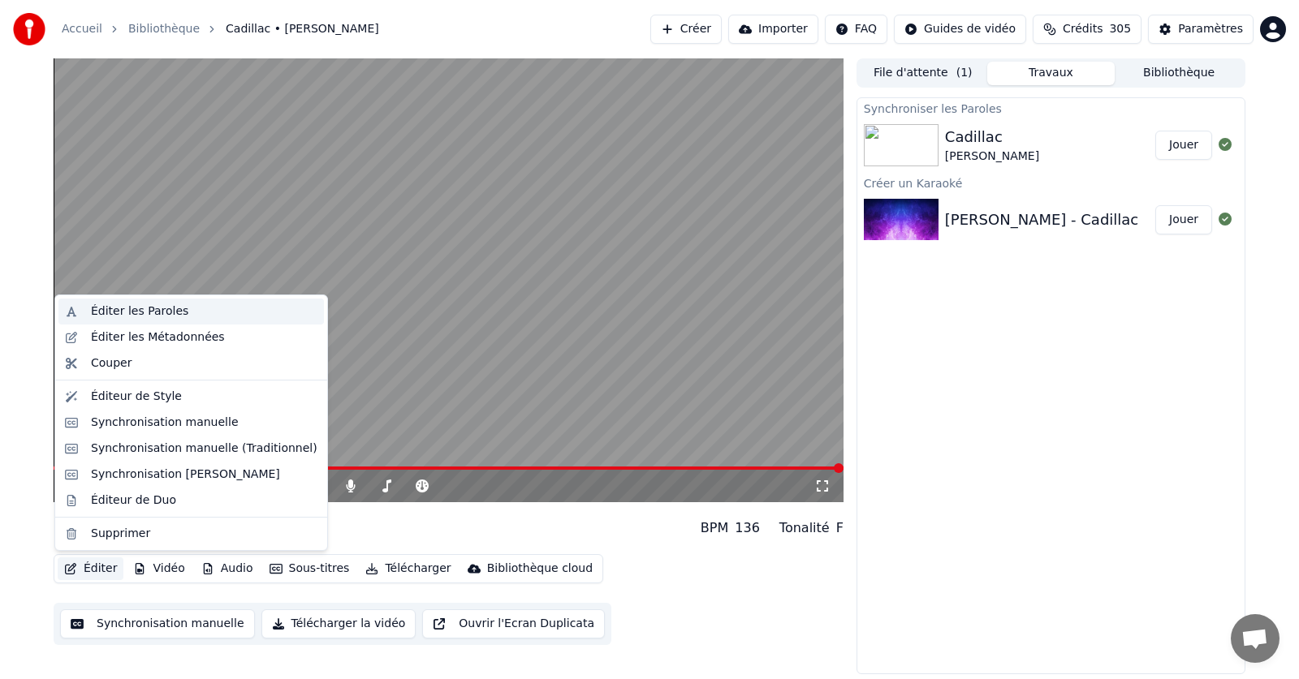
click at [120, 312] on div "Éditer les Paroles" at bounding box center [139, 312] width 97 height 16
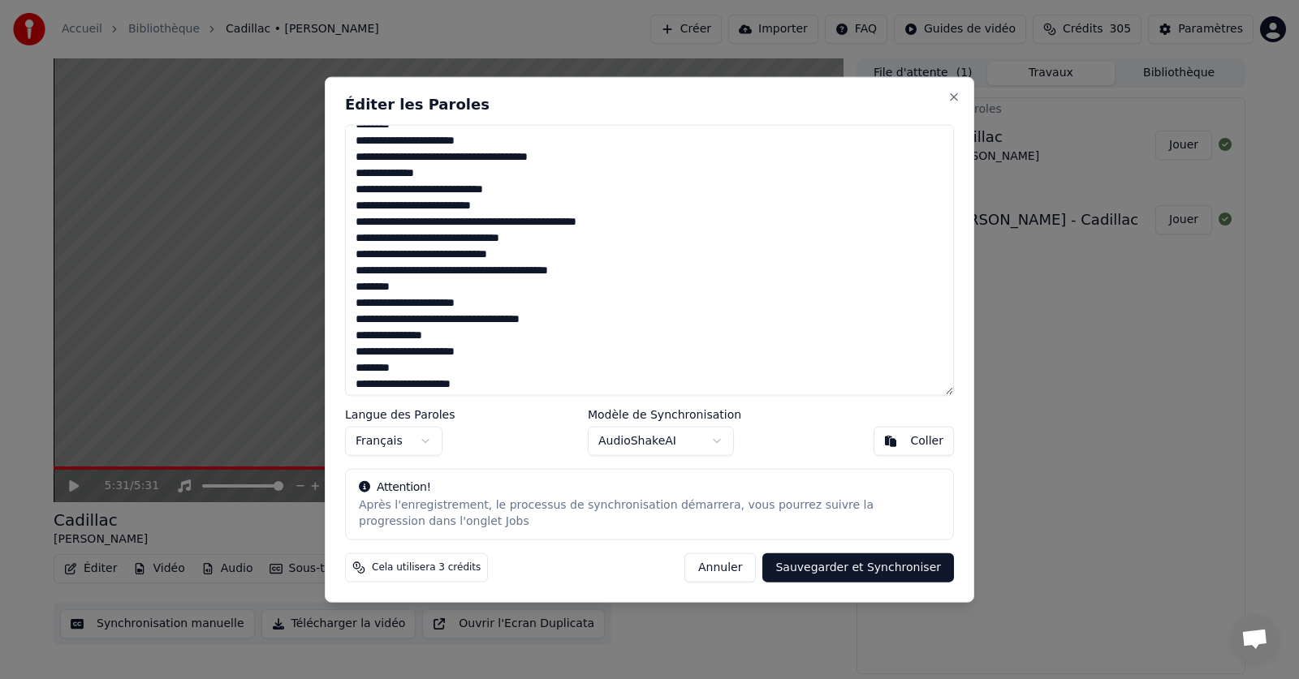
scroll to position [162, 0]
click at [405, 324] on textarea at bounding box center [649, 260] width 609 height 272
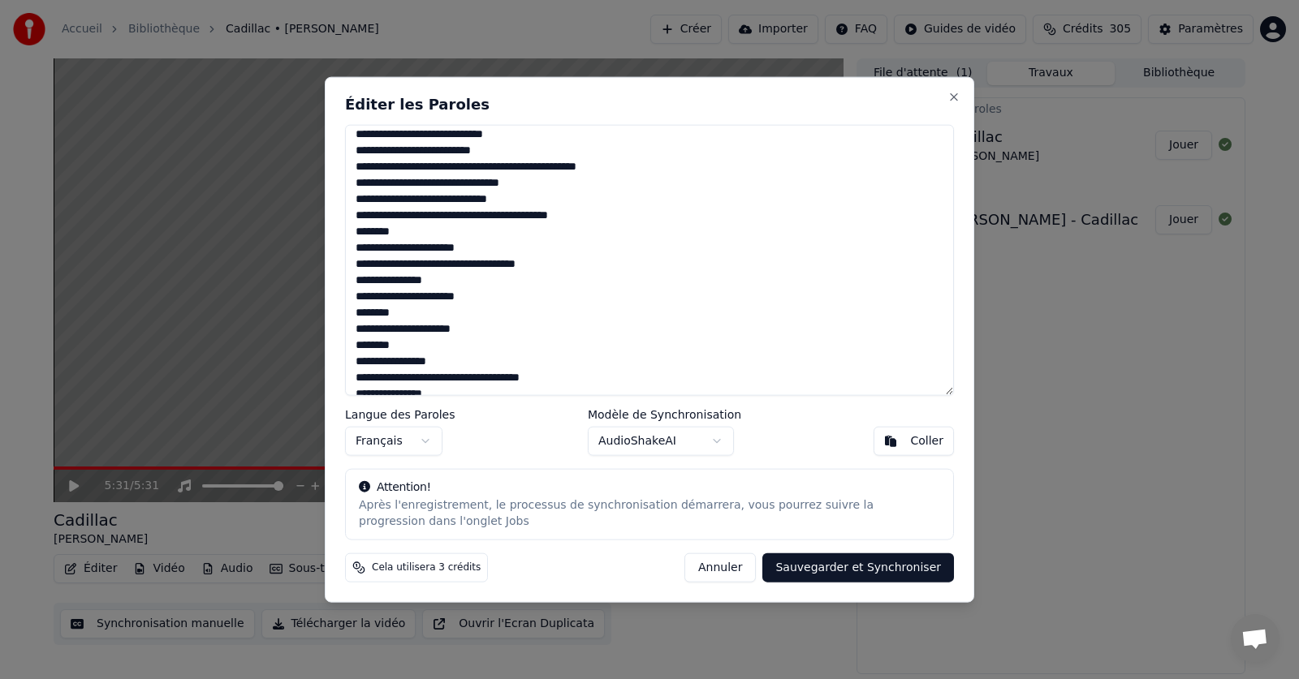
scroll to position [244, 0]
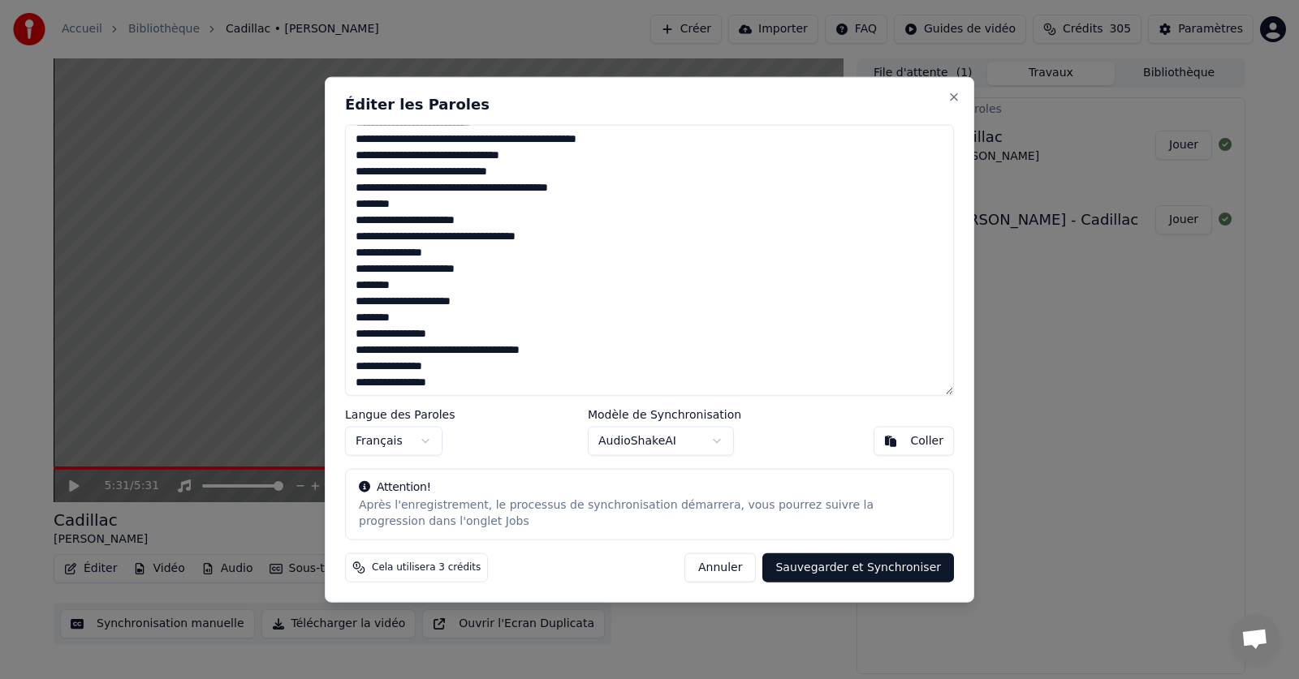
click at [404, 354] on textarea at bounding box center [649, 260] width 609 height 272
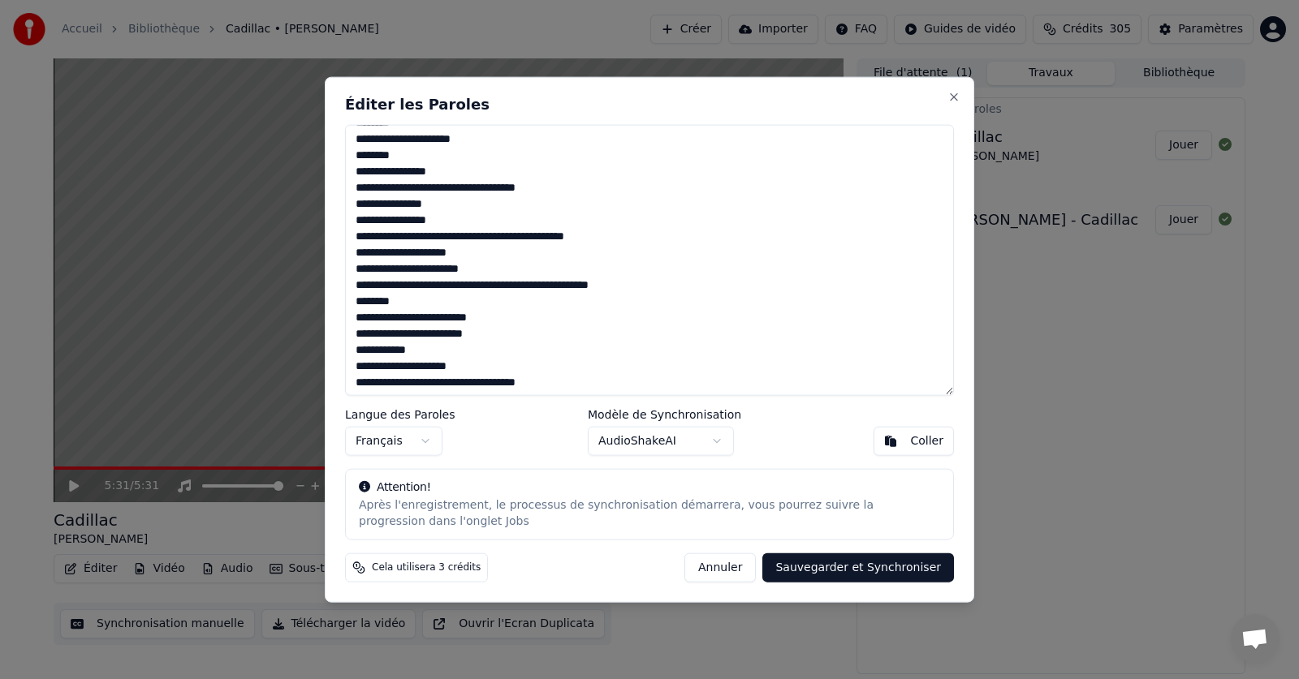
scroll to position [472, 0]
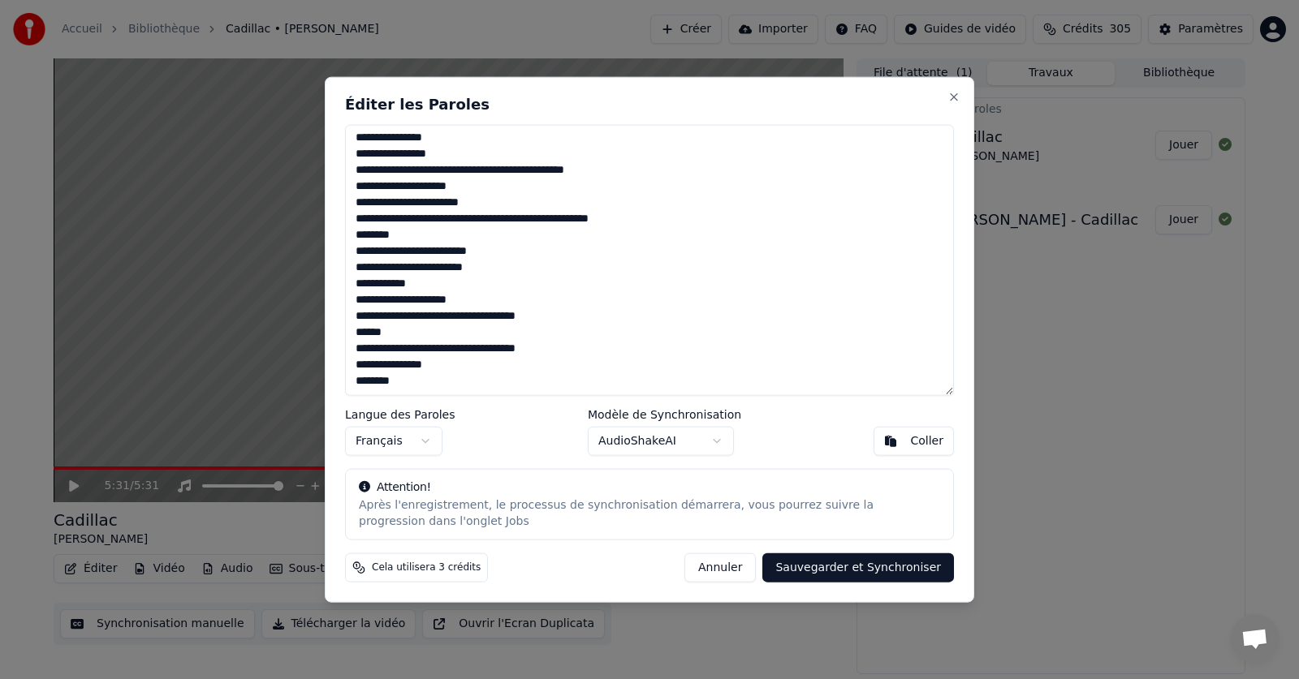
drag, startPoint x: 470, startPoint y: 303, endPoint x: 350, endPoint y: 305, distance: 120.2
click at [350, 305] on textarea at bounding box center [649, 260] width 609 height 272
drag, startPoint x: 537, startPoint y: 313, endPoint x: 400, endPoint y: 318, distance: 137.3
click at [400, 318] on textarea at bounding box center [649, 260] width 609 height 272
drag, startPoint x: 536, startPoint y: 350, endPoint x: 400, endPoint y: 351, distance: 135.6
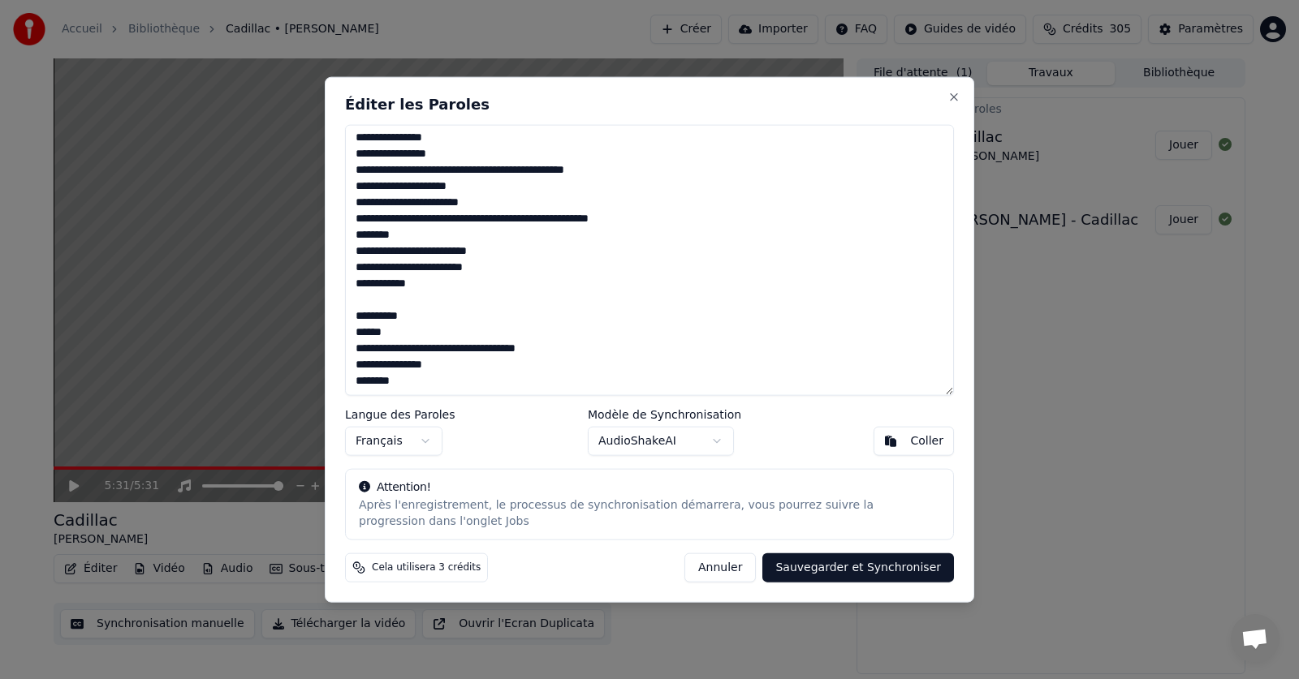
click at [400, 351] on textarea at bounding box center [649, 260] width 609 height 272
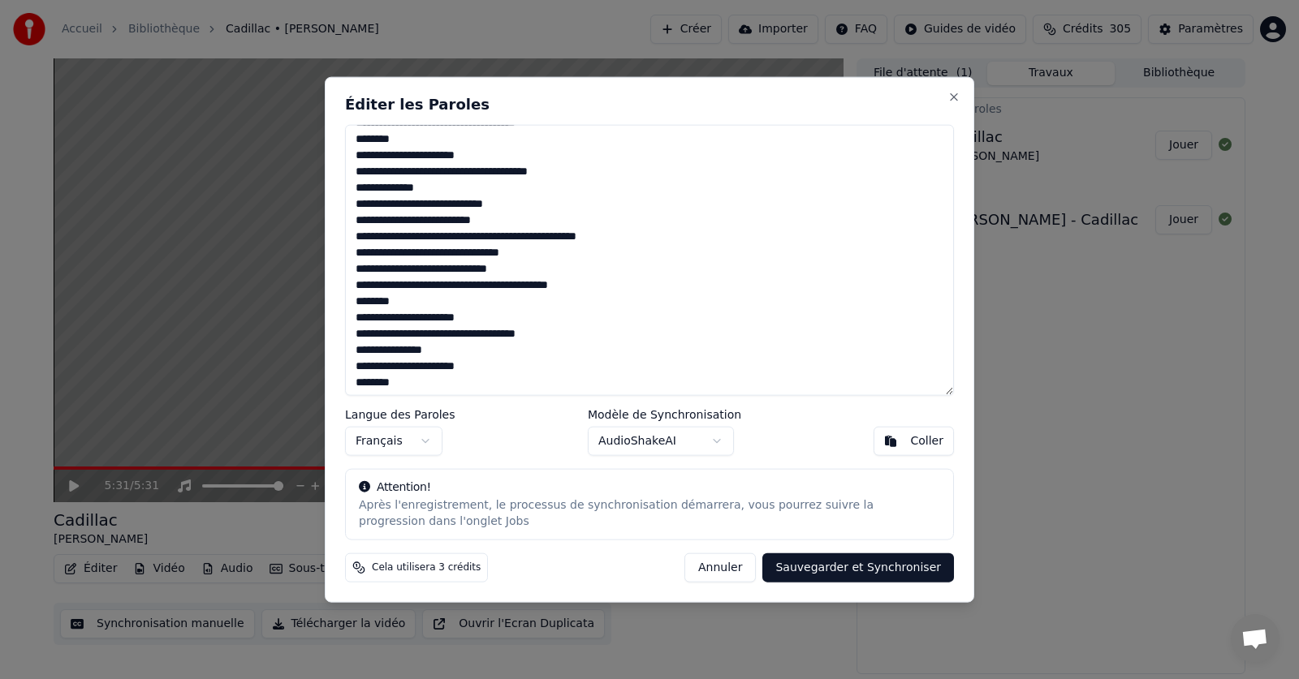
scroll to position [162, 0]
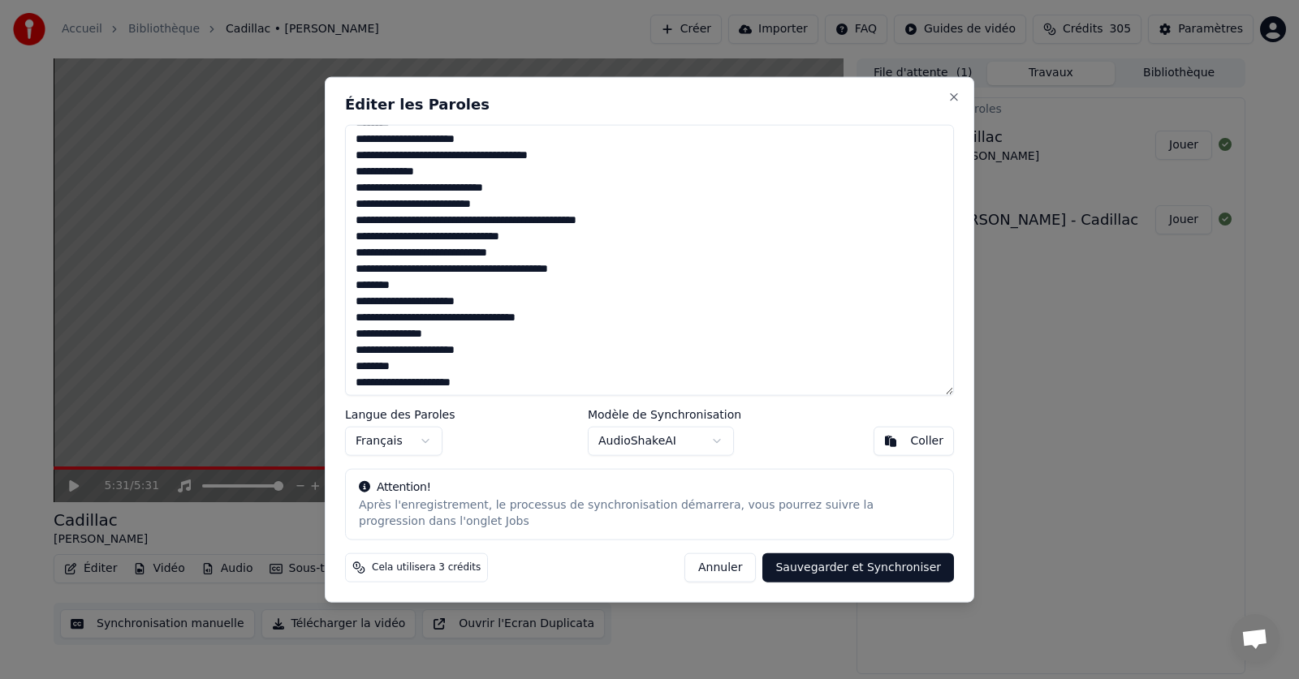
drag, startPoint x: 607, startPoint y: 219, endPoint x: 494, endPoint y: 223, distance: 112.9
click at [494, 223] on textarea at bounding box center [649, 260] width 609 height 272
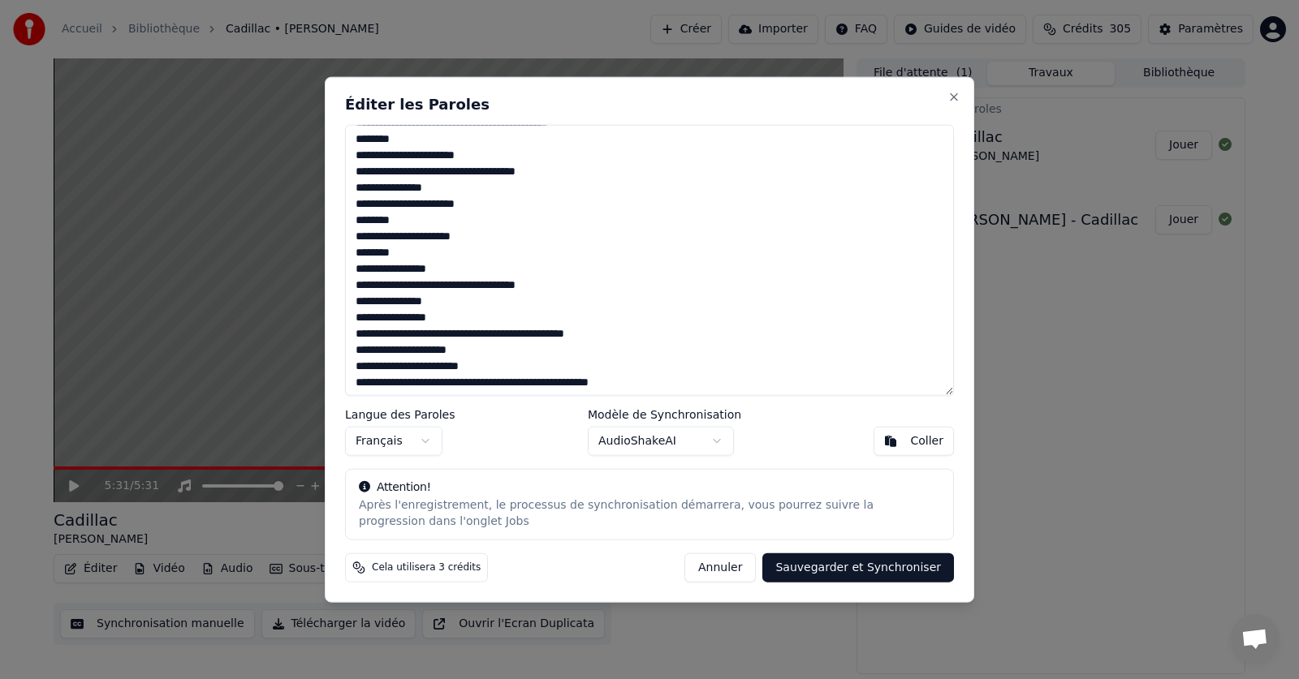
scroll to position [244, 0]
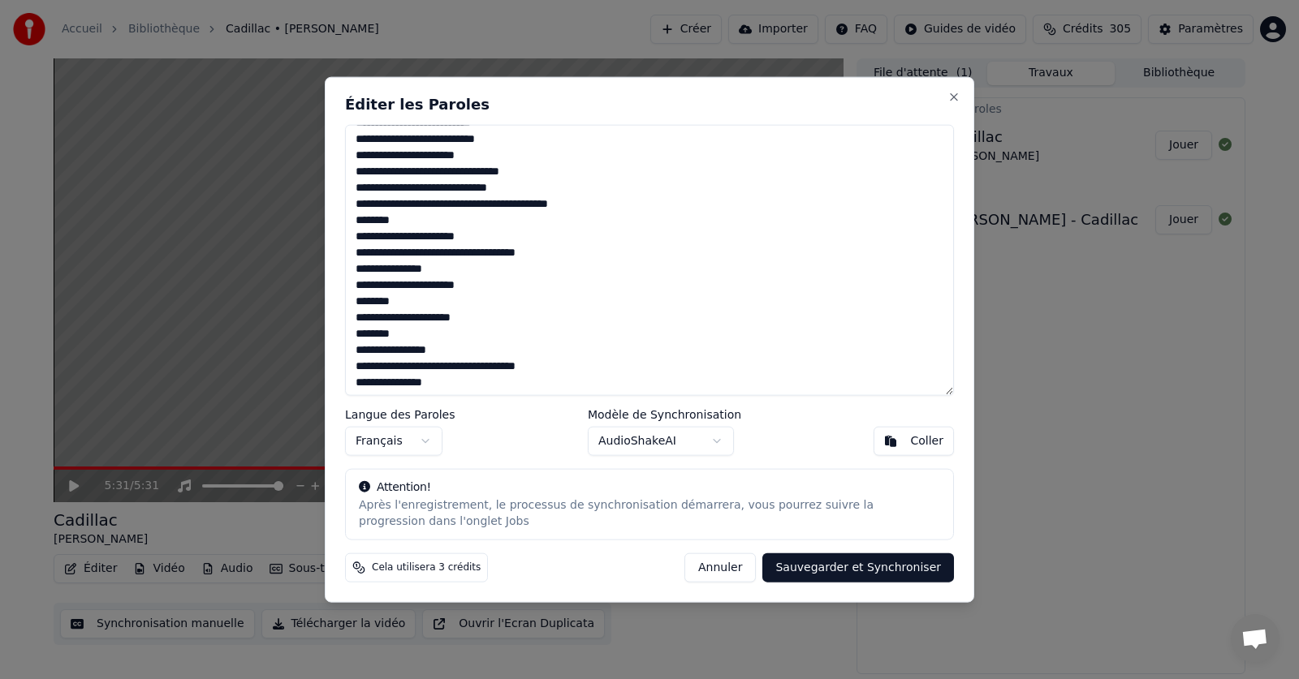
drag, startPoint x: 389, startPoint y: 238, endPoint x: 379, endPoint y: 241, distance: 10.3
click at [379, 241] on textarea at bounding box center [649, 260] width 609 height 272
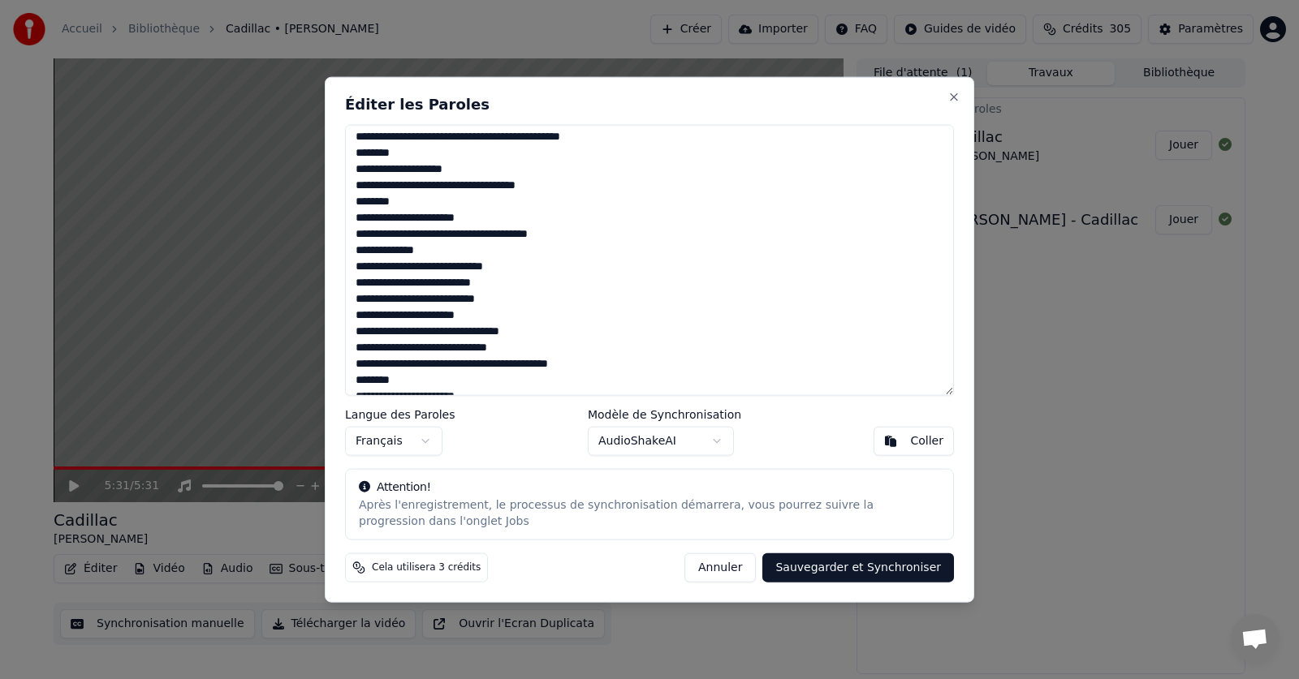
scroll to position [0, 0]
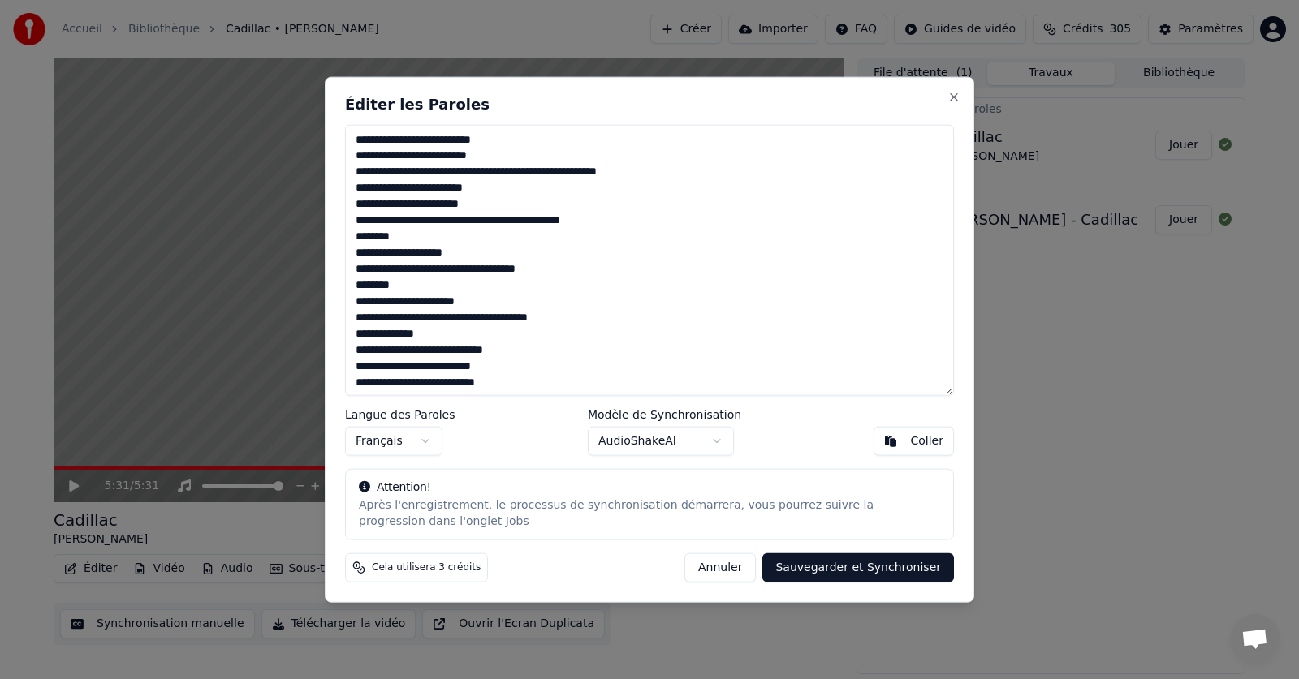
type textarea "**********"
click at [866, 569] on button "Sauvegarder et Synchroniser" at bounding box center [858, 568] width 192 height 29
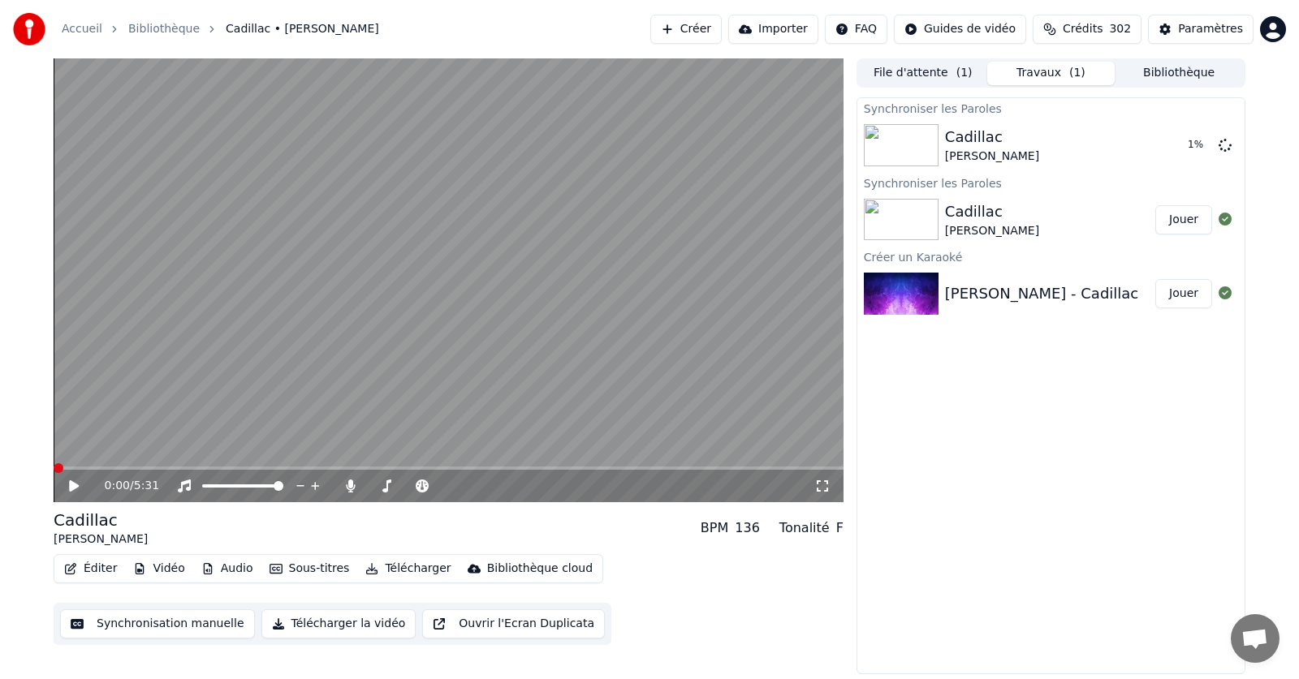
click at [54, 472] on span at bounding box center [59, 468] width 10 height 10
click at [75, 485] on icon at bounding box center [86, 486] width 38 height 13
click at [54, 466] on span at bounding box center [59, 468] width 10 height 10
click at [71, 485] on icon at bounding box center [74, 486] width 10 height 11
click at [72, 484] on icon at bounding box center [74, 486] width 8 height 10
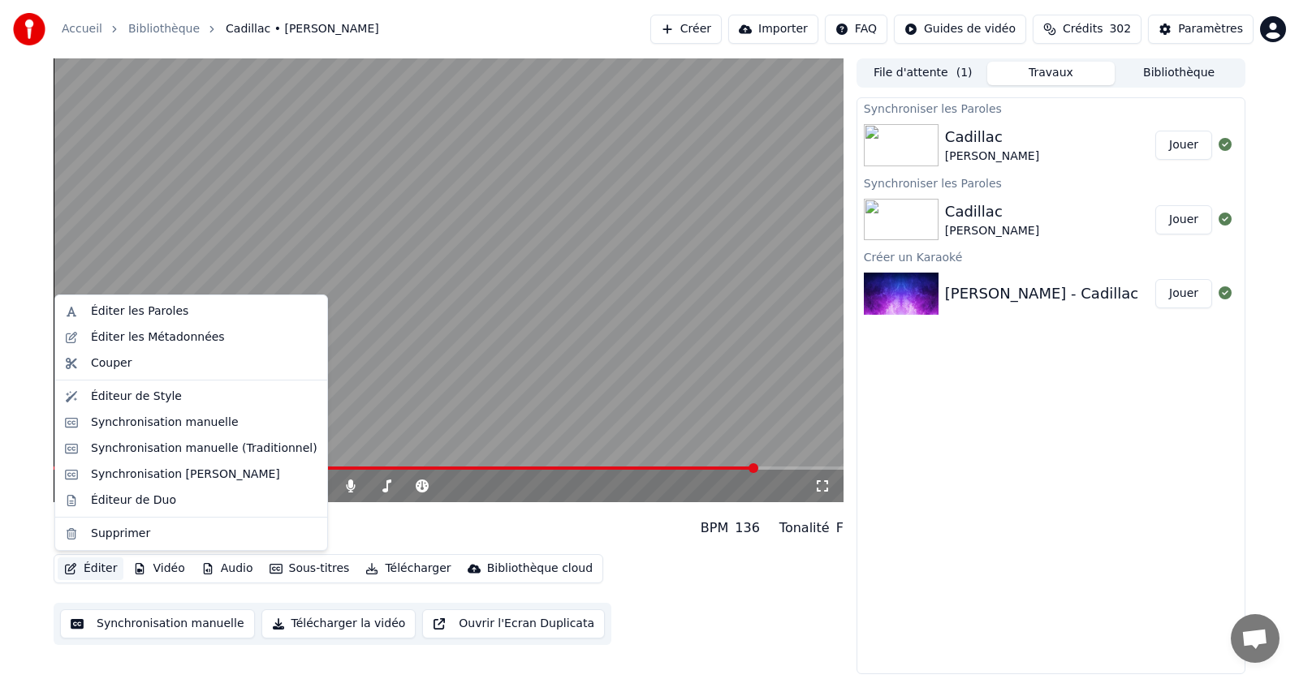
click at [95, 566] on button "Éditer" at bounding box center [91, 569] width 66 height 23
click at [153, 313] on div "Éditer les Paroles" at bounding box center [139, 312] width 97 height 16
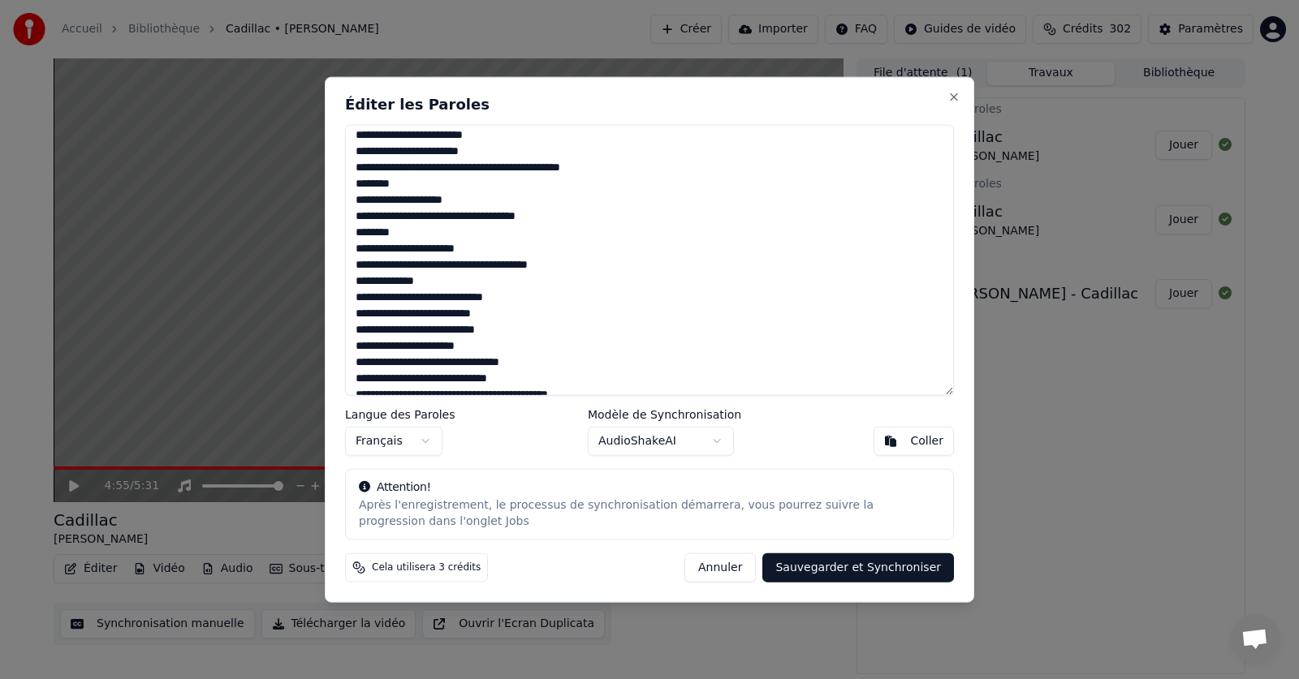
scroll to position [81, 0]
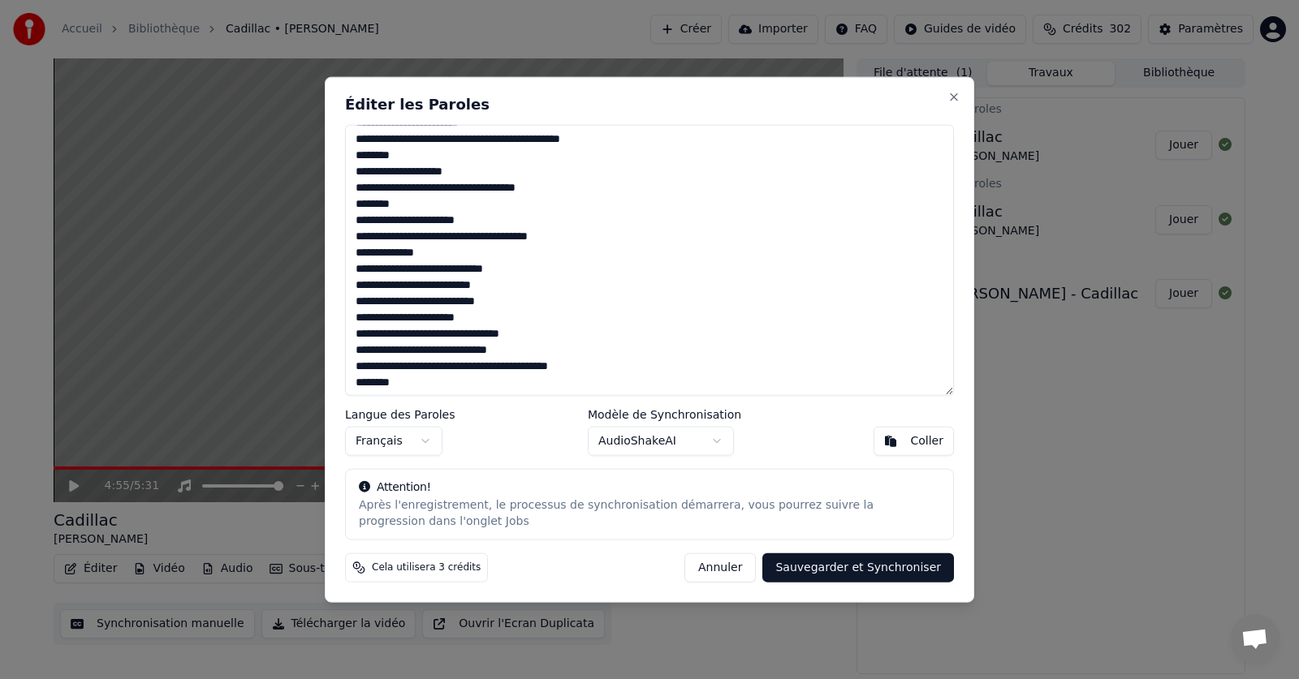
click at [470, 318] on textarea at bounding box center [649, 260] width 609 height 272
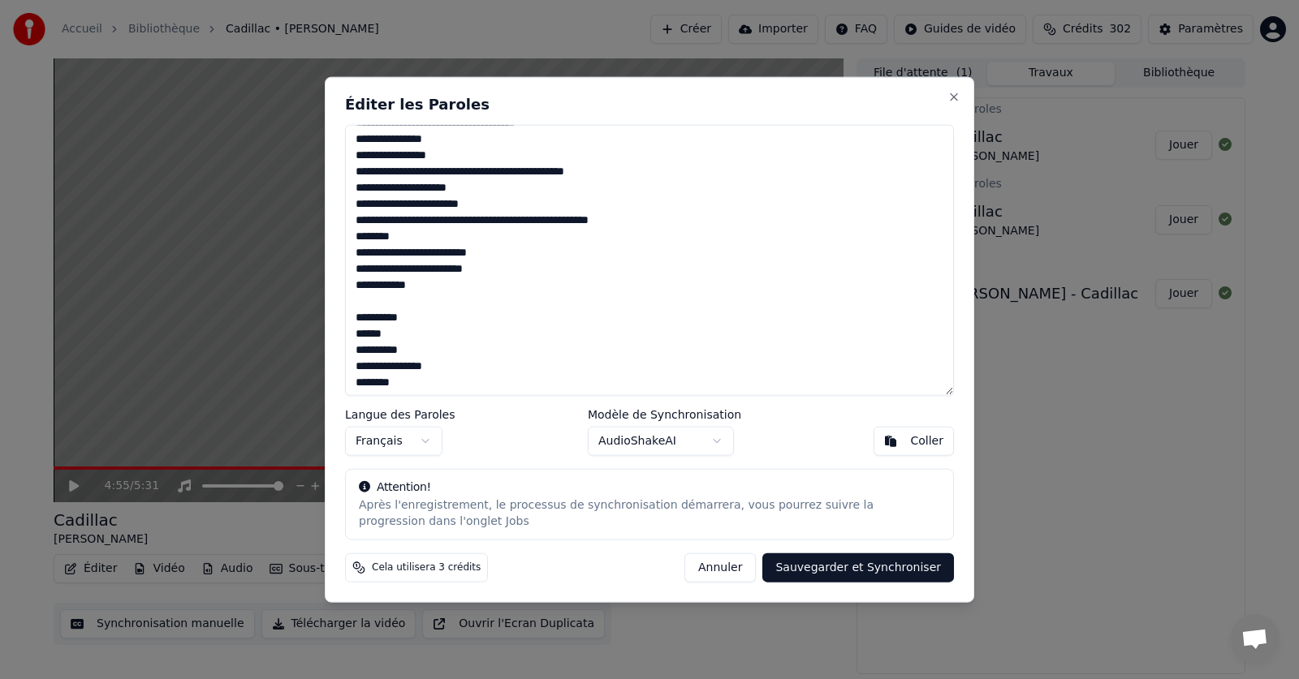
scroll to position [489, 0]
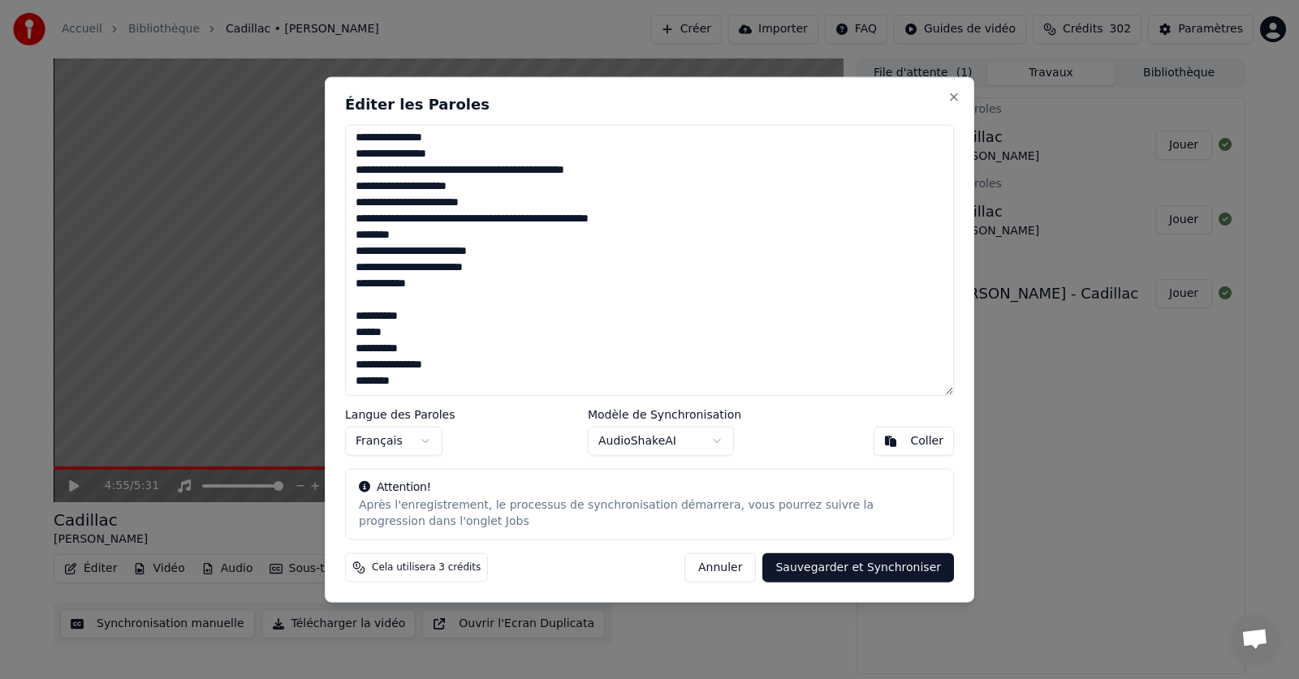
drag, startPoint x: 384, startPoint y: 333, endPoint x: 350, endPoint y: 329, distance: 34.3
click at [350, 329] on textarea at bounding box center [649, 260] width 609 height 272
type textarea "**********"
click at [873, 571] on button "Sauvegarder et Synchroniser" at bounding box center [858, 568] width 192 height 29
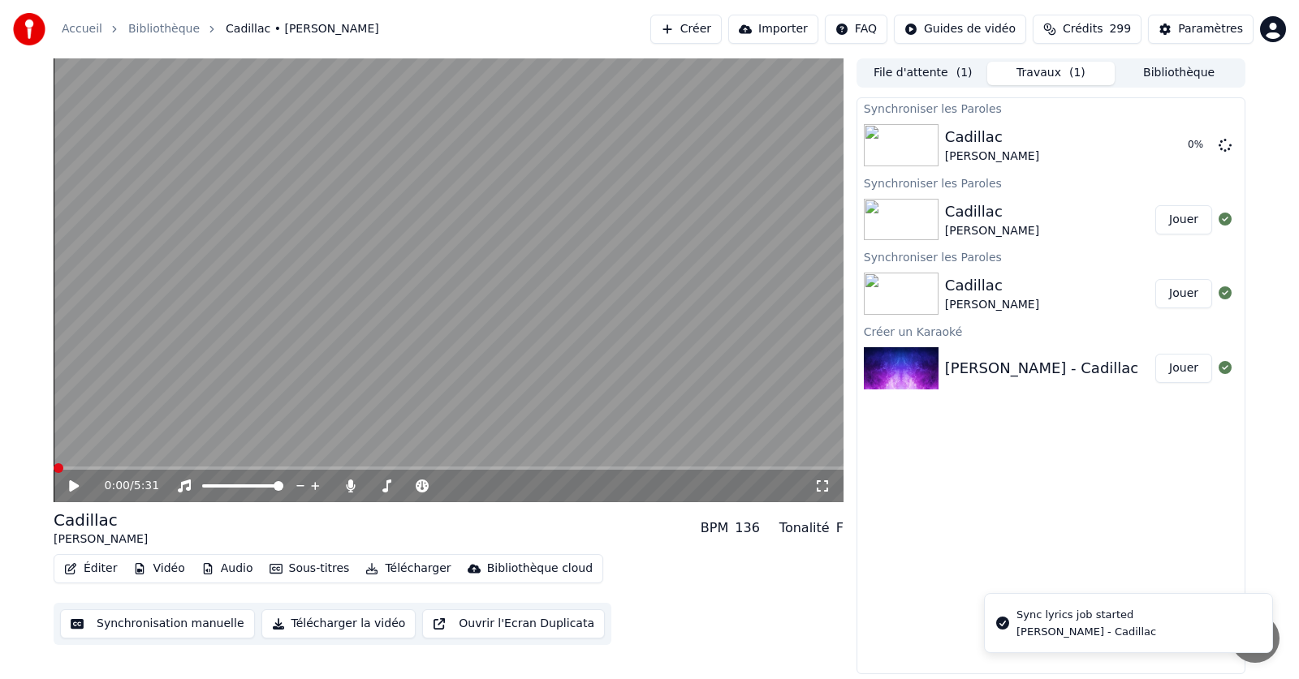
click at [54, 463] on span at bounding box center [59, 468] width 10 height 10
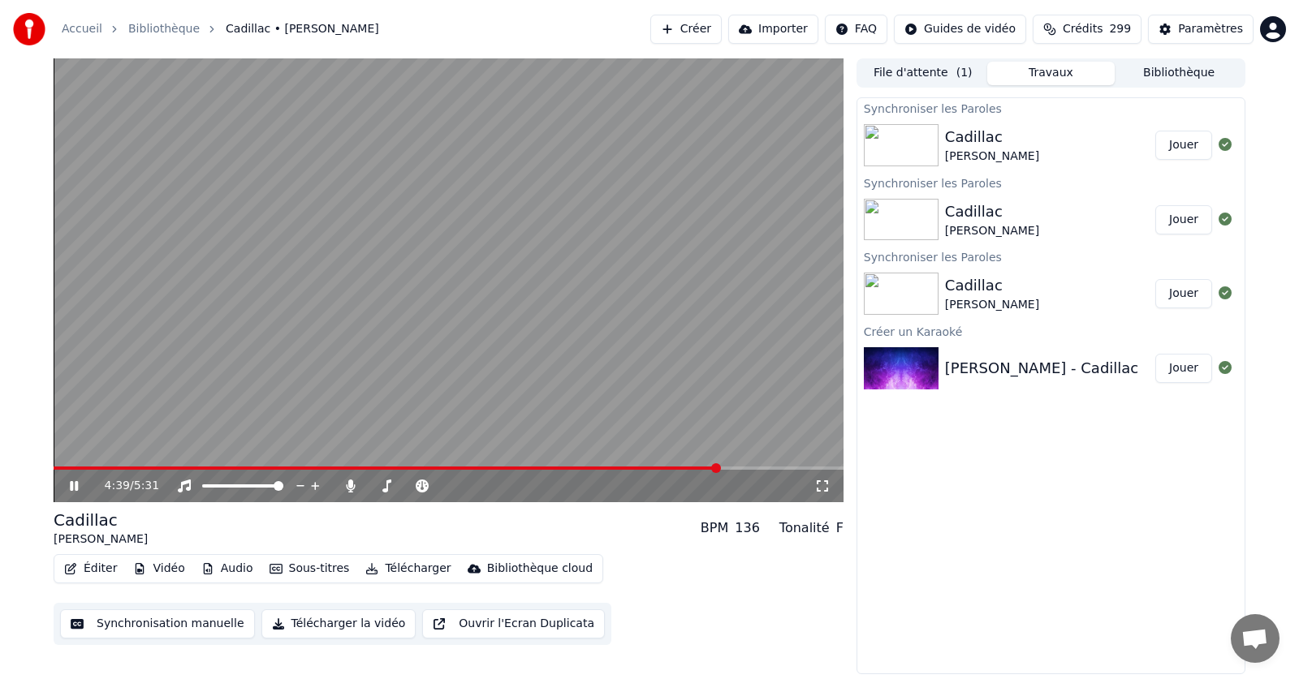
click at [77, 481] on icon at bounding box center [86, 486] width 38 height 13
click at [94, 568] on button "Éditer" at bounding box center [91, 569] width 66 height 23
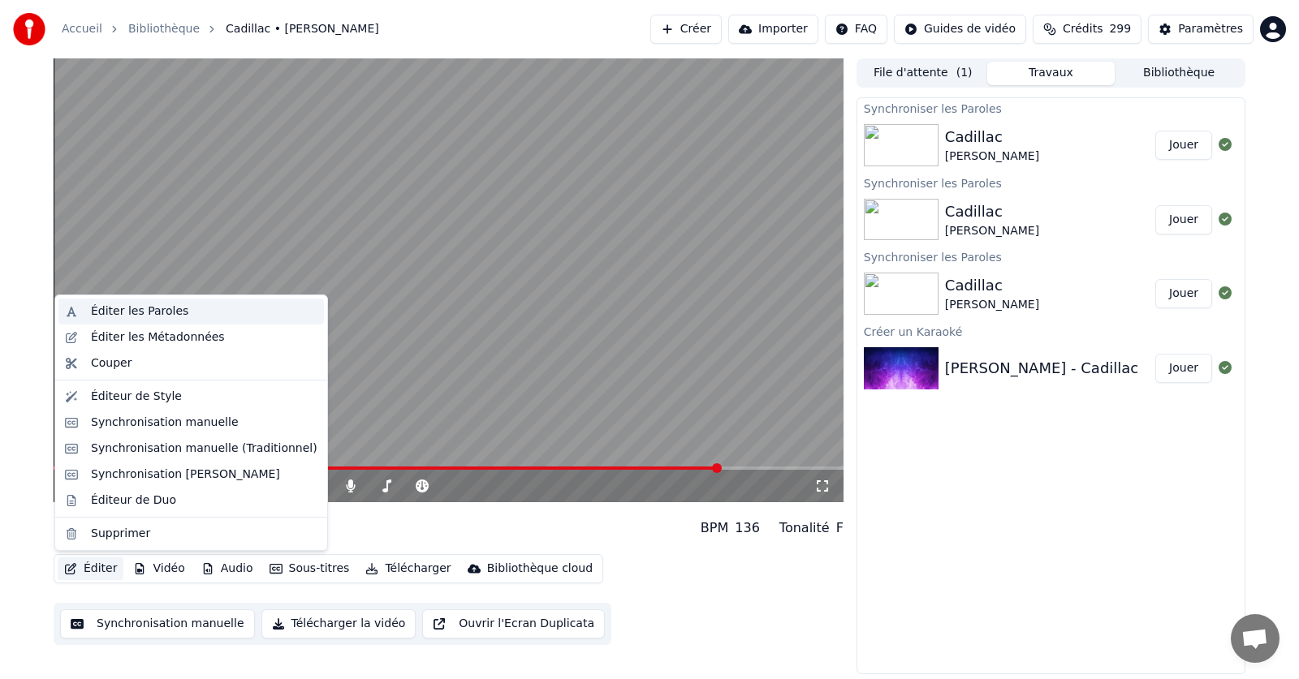
click at [119, 309] on div "Éditer les Paroles" at bounding box center [139, 312] width 97 height 16
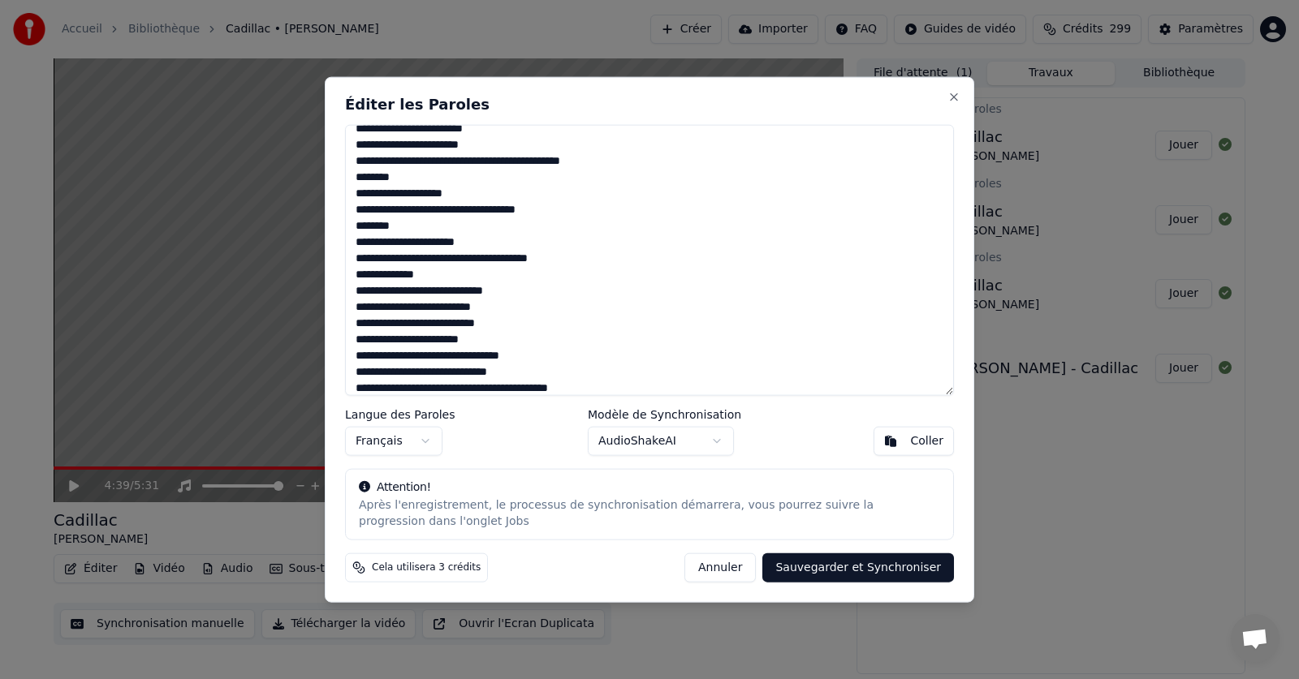
scroll to position [81, 0]
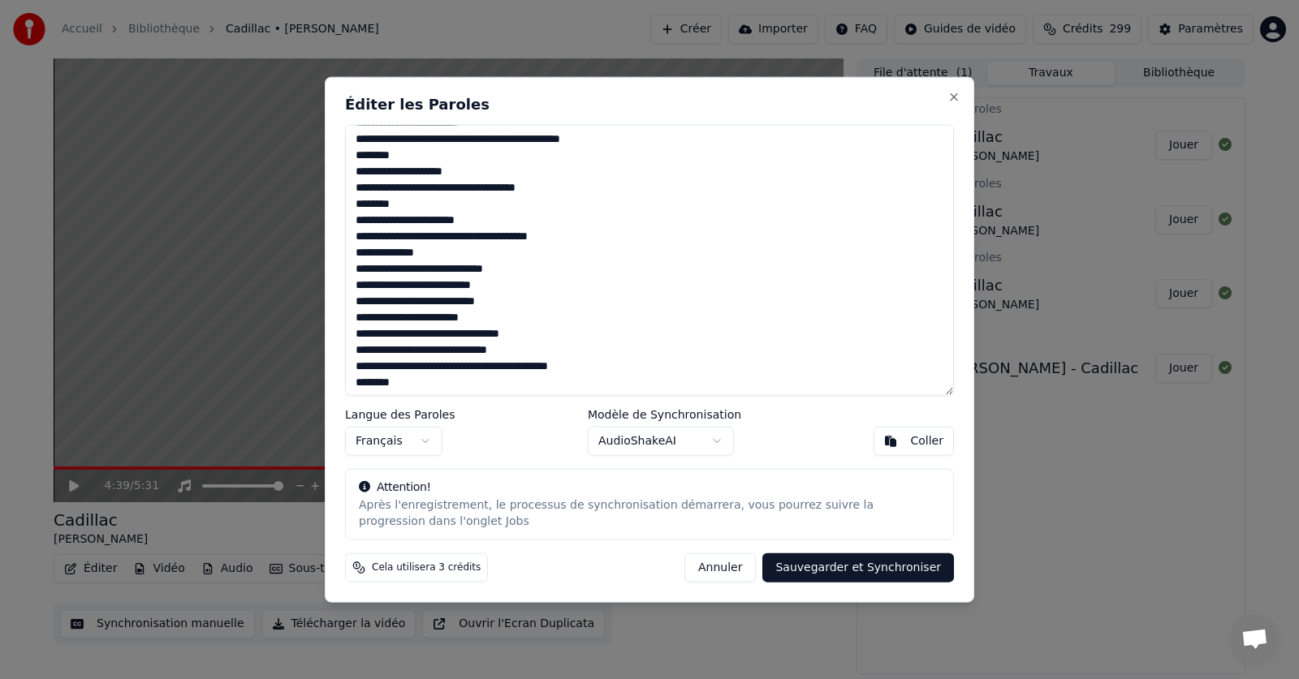
click at [354, 335] on textarea at bounding box center [649, 260] width 609 height 272
click at [378, 335] on textarea at bounding box center [649, 260] width 609 height 272
click at [397, 337] on textarea at bounding box center [649, 260] width 609 height 272
click at [390, 342] on textarea at bounding box center [649, 260] width 609 height 272
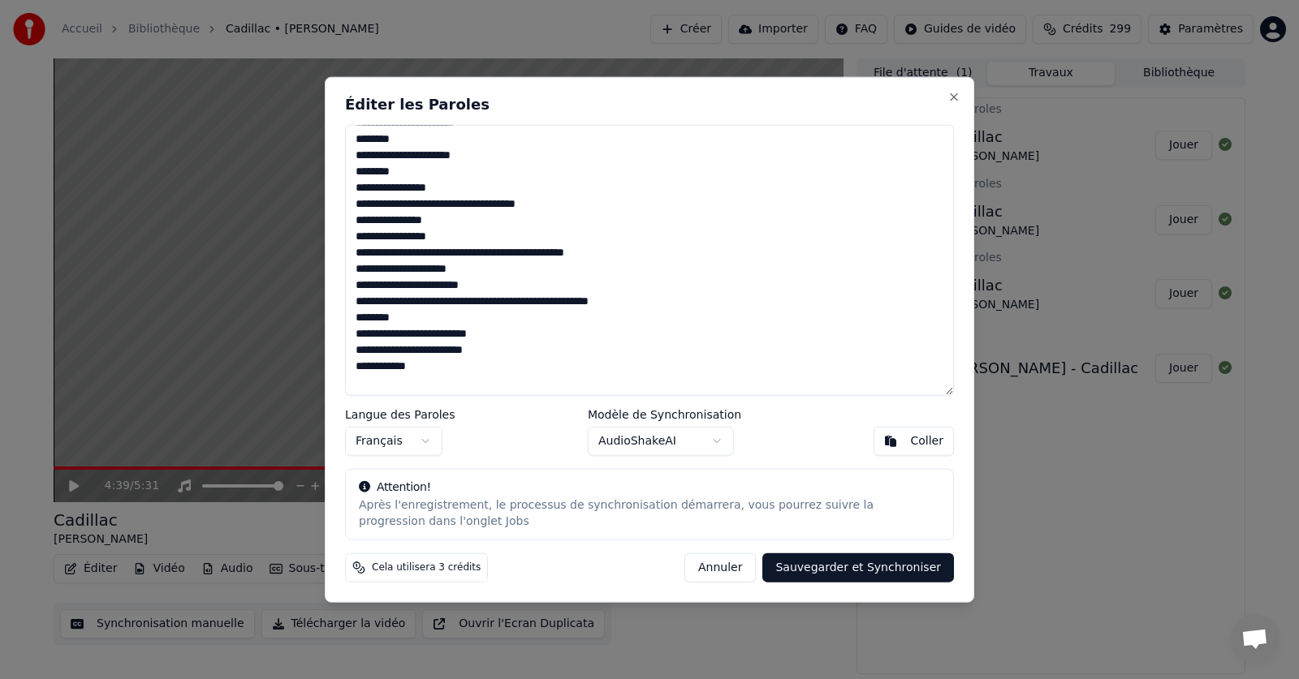
scroll to position [489, 0]
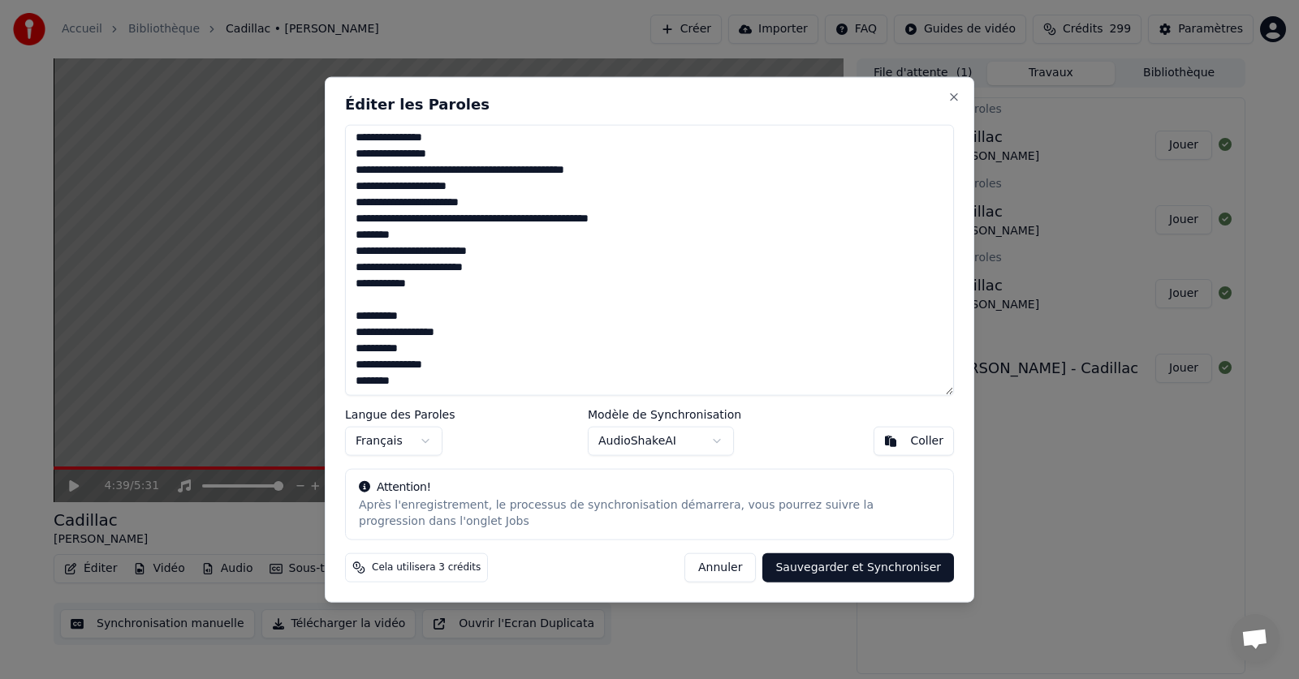
drag, startPoint x: 457, startPoint y: 333, endPoint x: 355, endPoint y: 340, distance: 102.5
click at [355, 340] on textarea at bounding box center [649, 260] width 609 height 272
drag, startPoint x: 449, startPoint y: 334, endPoint x: 347, endPoint y: 335, distance: 101.5
click at [347, 335] on textarea at bounding box center [649, 260] width 609 height 272
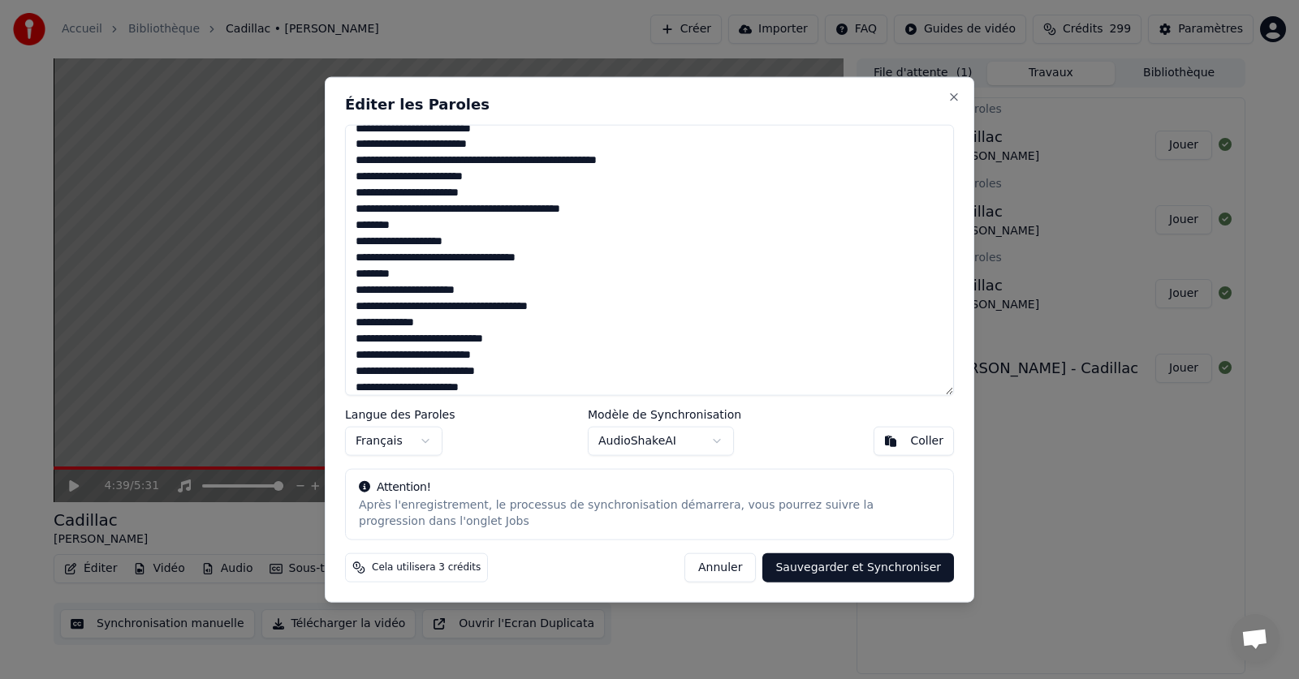
scroll to position [0, 0]
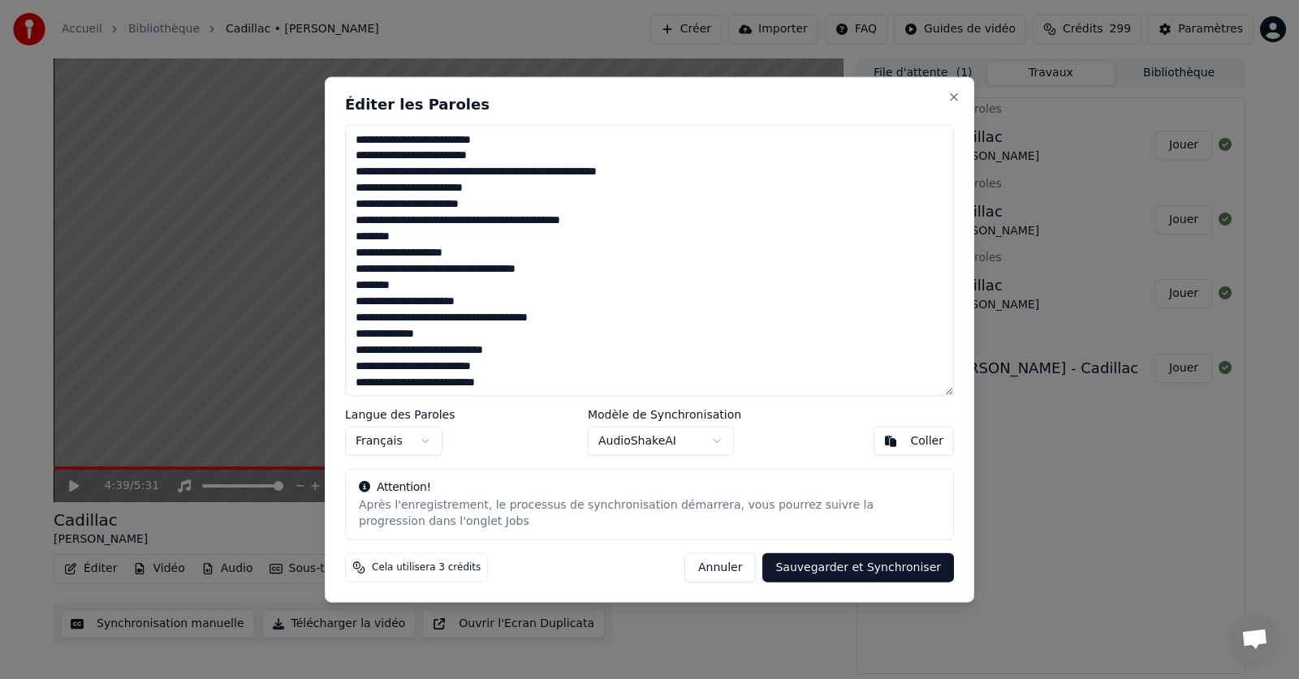
type textarea "**********"
click at [856, 566] on button "Sauvegarder et Synchroniser" at bounding box center [858, 568] width 192 height 29
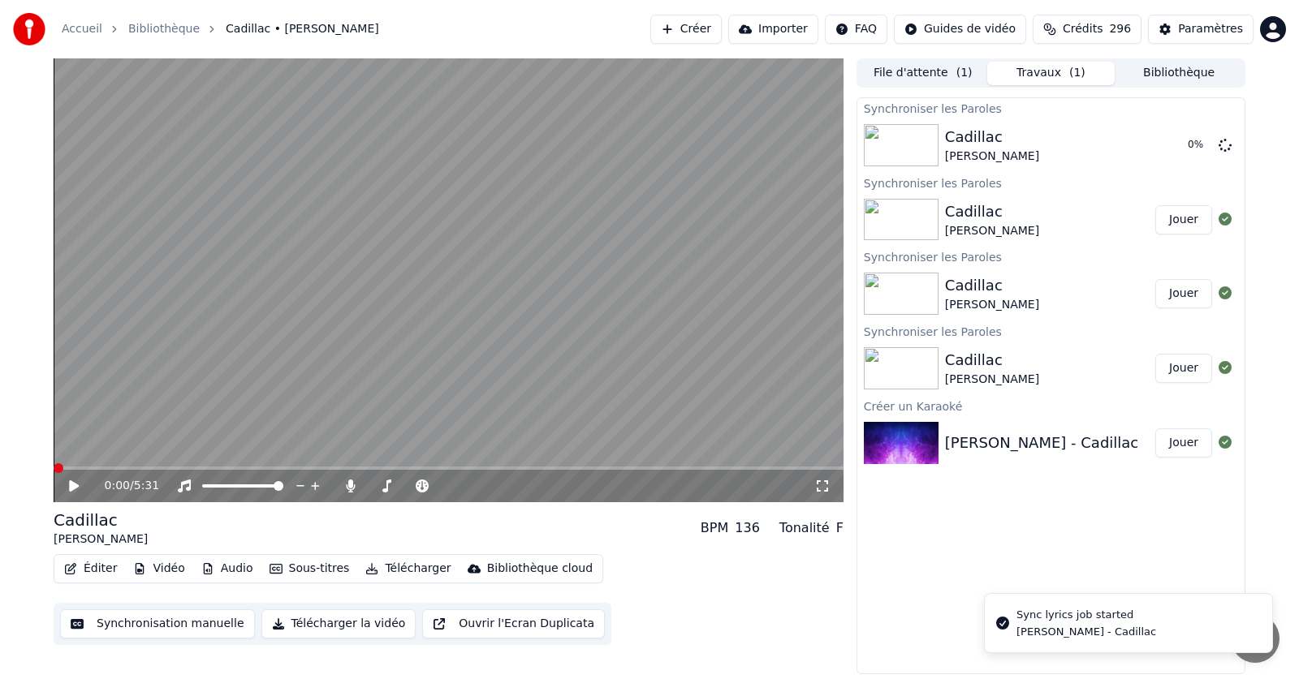
click at [54, 469] on span at bounding box center [59, 468] width 10 height 10
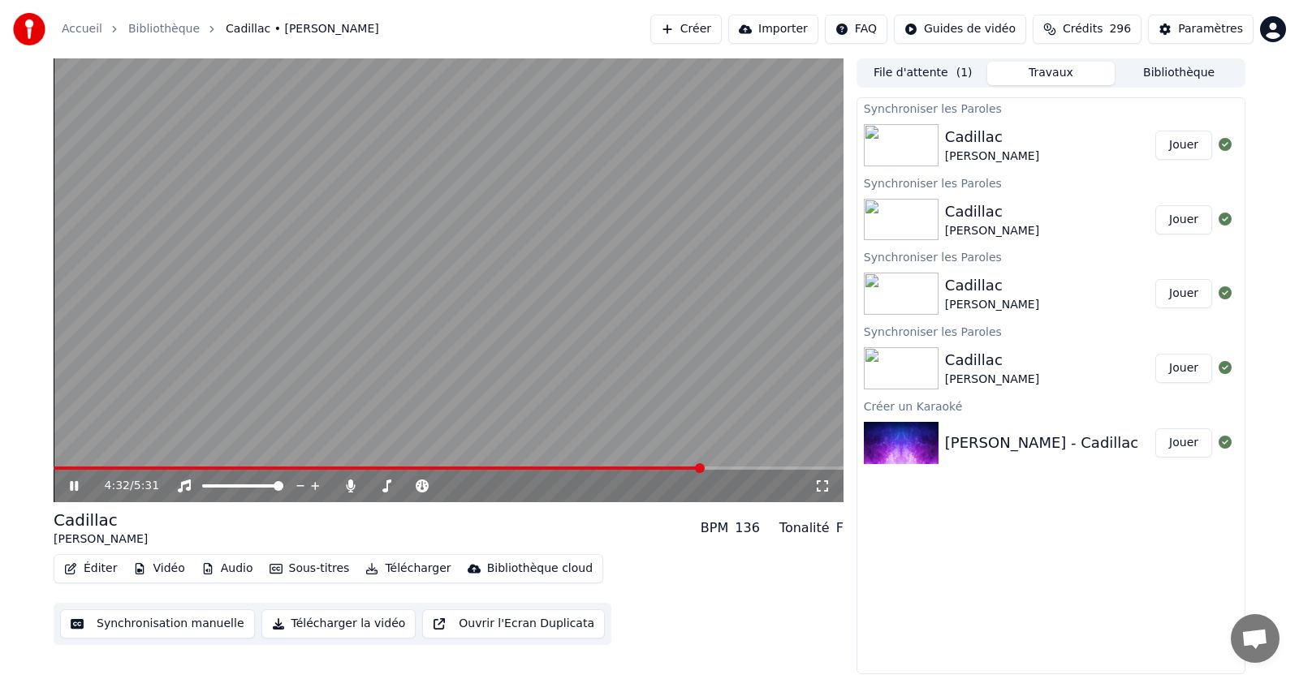
click at [74, 485] on icon at bounding box center [86, 486] width 38 height 13
click at [54, 471] on span at bounding box center [59, 468] width 10 height 10
click at [72, 482] on icon at bounding box center [74, 486] width 10 height 11
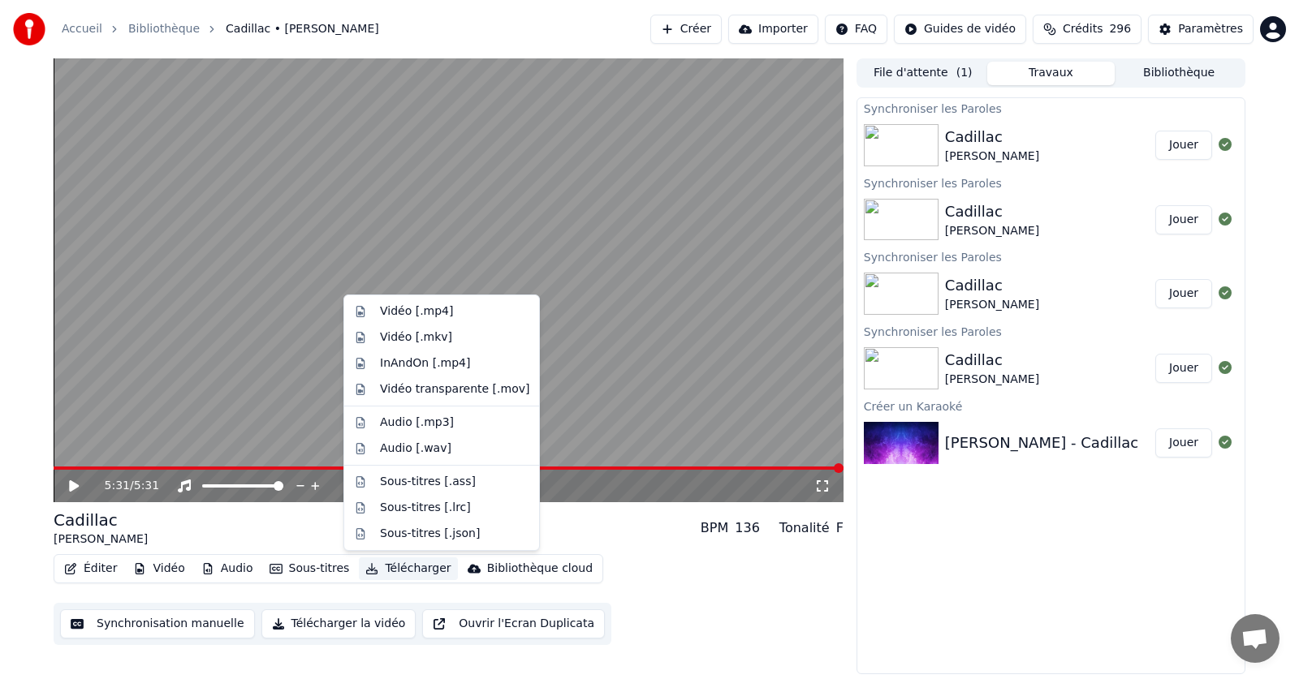
click at [383, 570] on button "Télécharger" at bounding box center [408, 569] width 98 height 23
click at [399, 312] on div "Vidéo [.mp4]" at bounding box center [416, 312] width 73 height 16
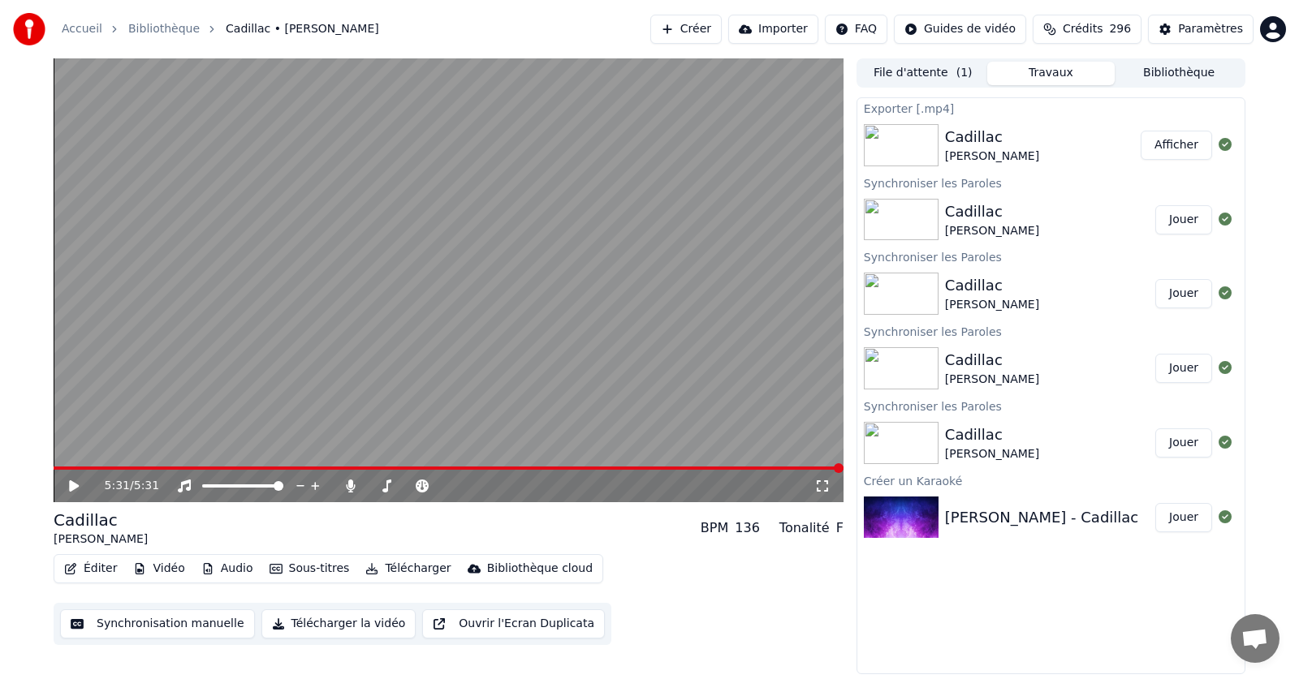
click at [1175, 149] on button "Afficher" at bounding box center [1175, 145] width 71 height 29
click at [347, 487] on icon at bounding box center [351, 486] width 16 height 13
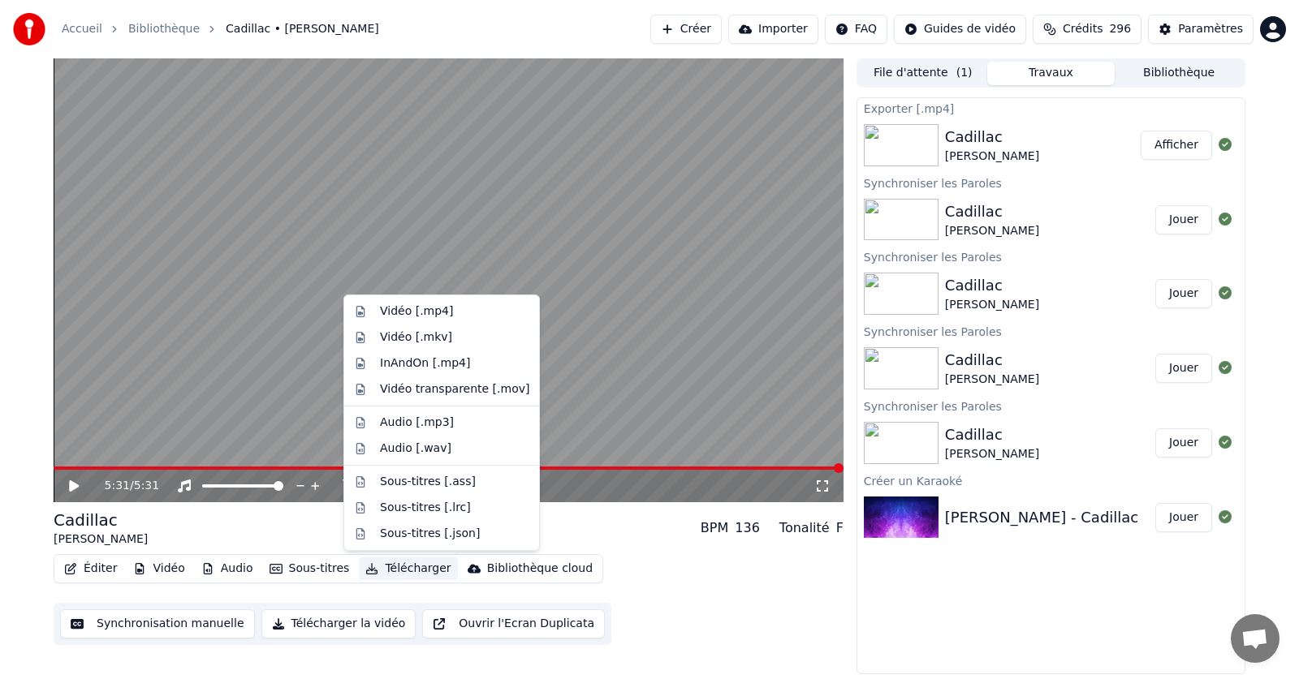
click at [398, 571] on button "Télécharger" at bounding box center [408, 569] width 98 height 23
click at [399, 312] on div "Vidéo [.mp4]" at bounding box center [416, 312] width 73 height 16
